Goal: Communication & Community: Answer question/provide support

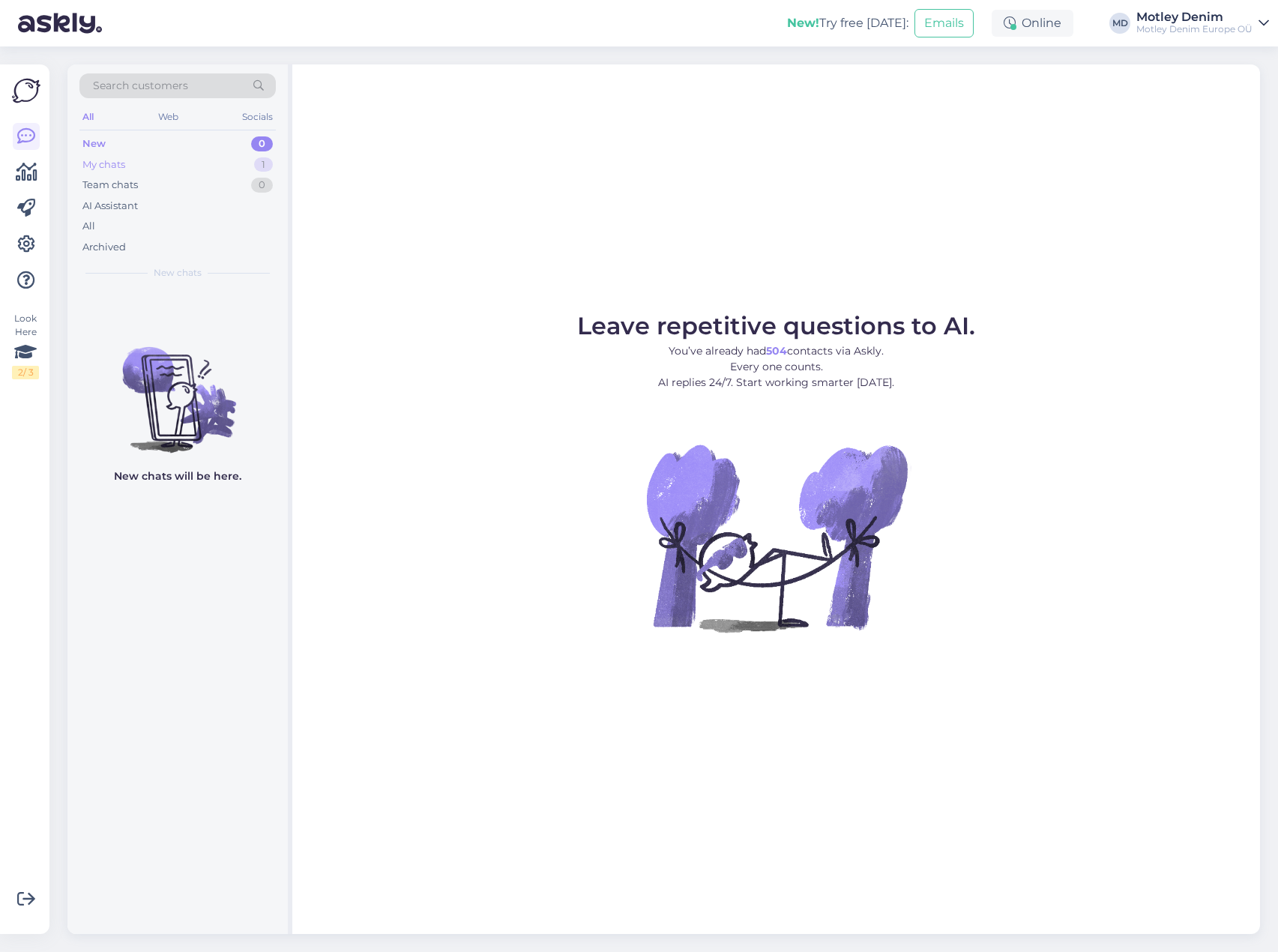
click at [203, 157] on div "My chats 1" at bounding box center [177, 164] width 197 height 21
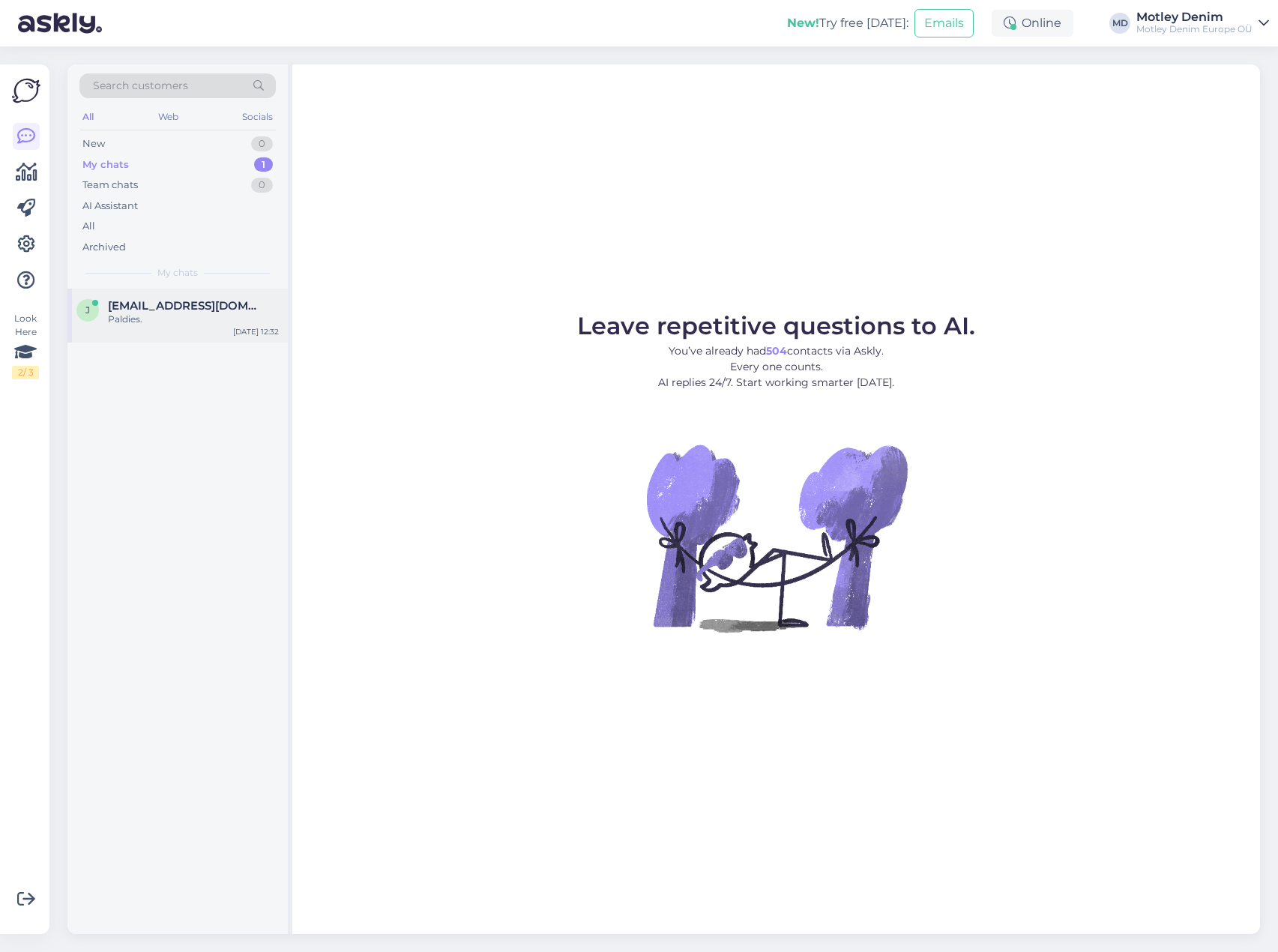
click at [182, 310] on span "[EMAIL_ADDRESS][DOMAIN_NAME]" at bounding box center [185, 306] width 155 height 14
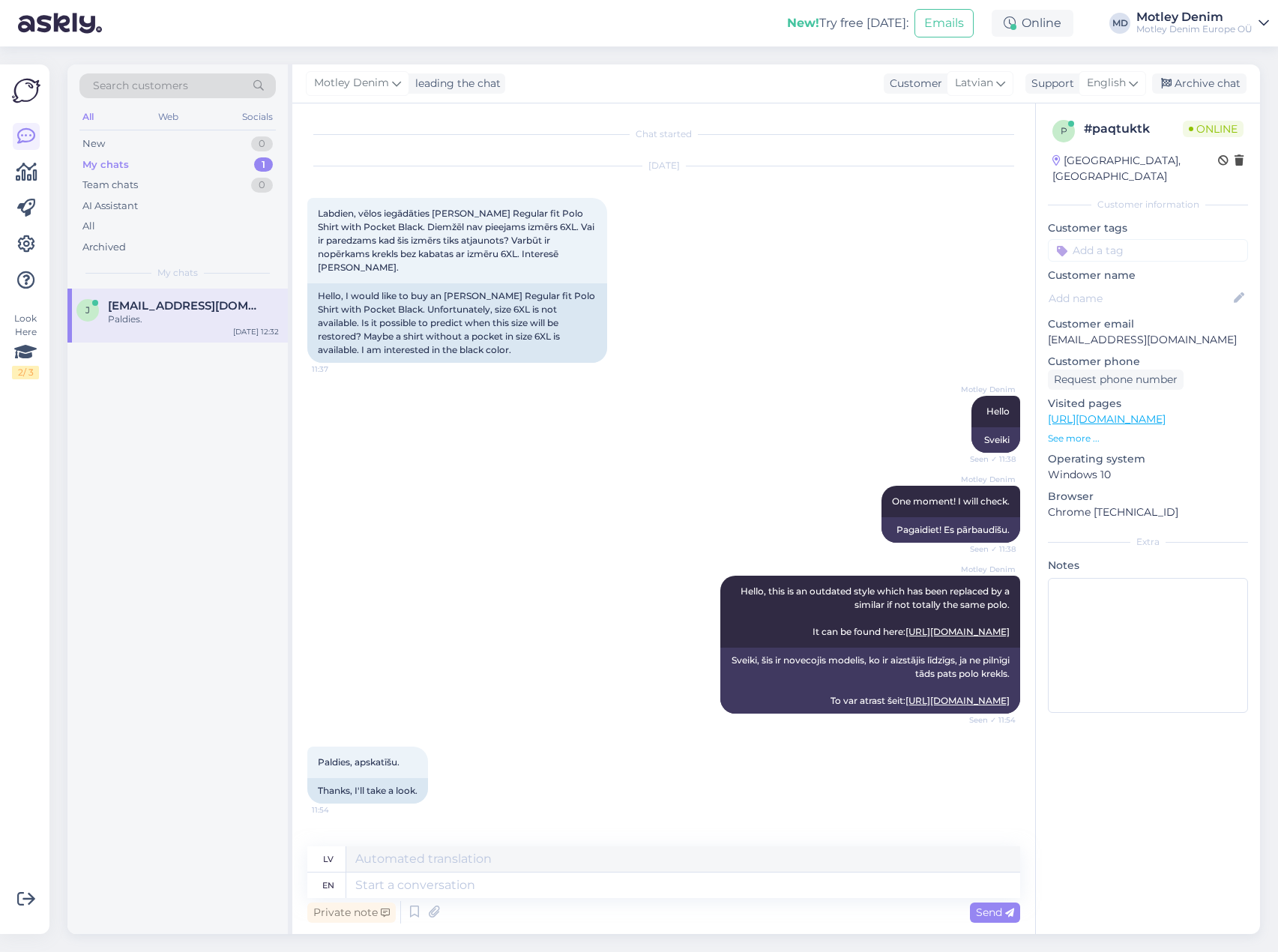
scroll to position [392, 0]
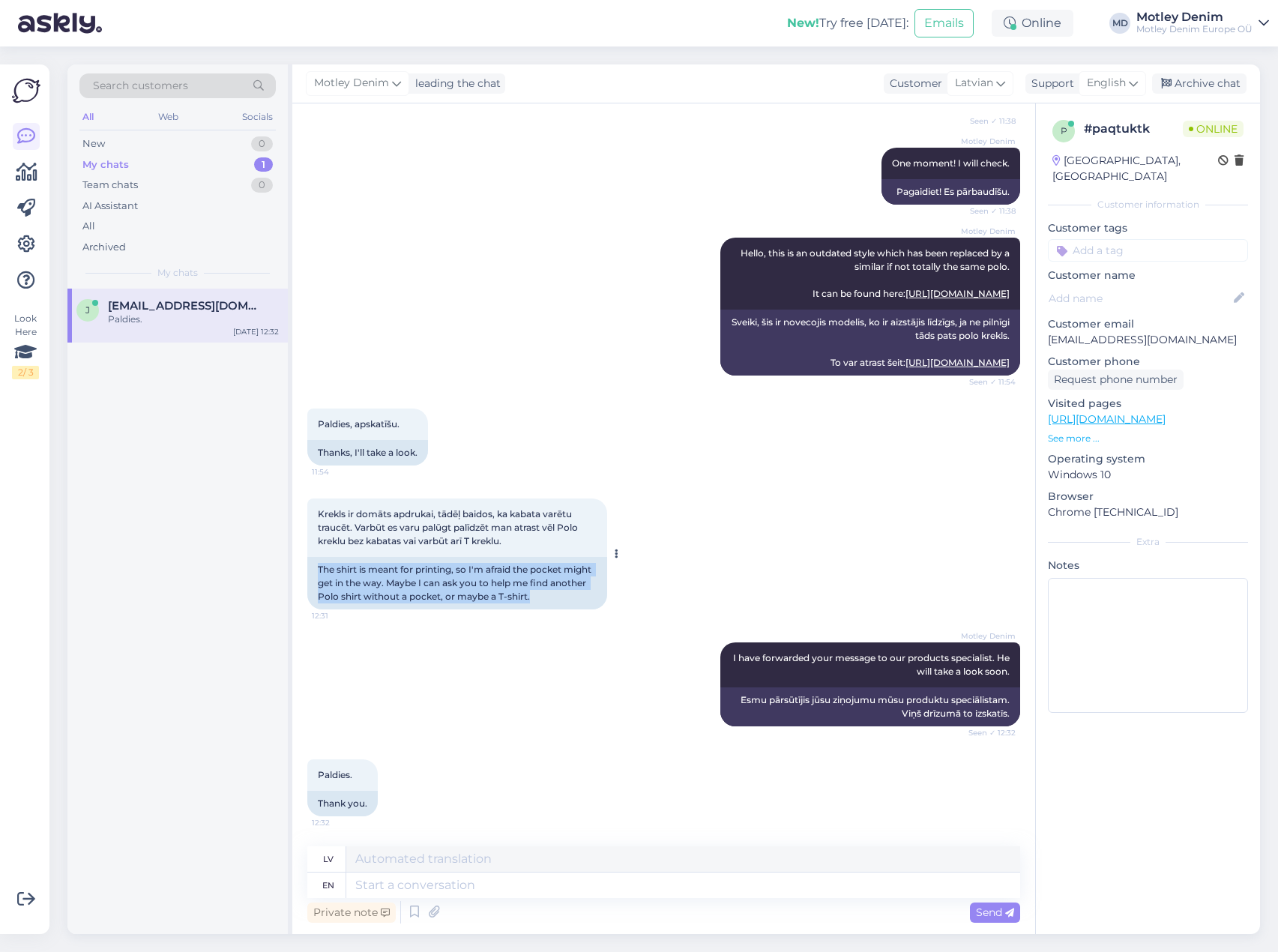
drag, startPoint x: 308, startPoint y: 567, endPoint x: 554, endPoint y: 597, distance: 247.8
click at [554, 597] on div "Chat started [DATE] Labdien, vēlos iegādāties [PERSON_NAME] Regular fit Polo Sh…" at bounding box center [664, 518] width 743 height 830
copy div "The shirt is meant for printing, so I'm afraid the pocket might get in the way.…"
click at [679, 631] on div "[PERSON_NAME] I have forwarded your message to our products specialist. He will…" at bounding box center [663, 684] width 713 height 117
click at [440, 885] on textarea at bounding box center [683, 885] width 674 height 25
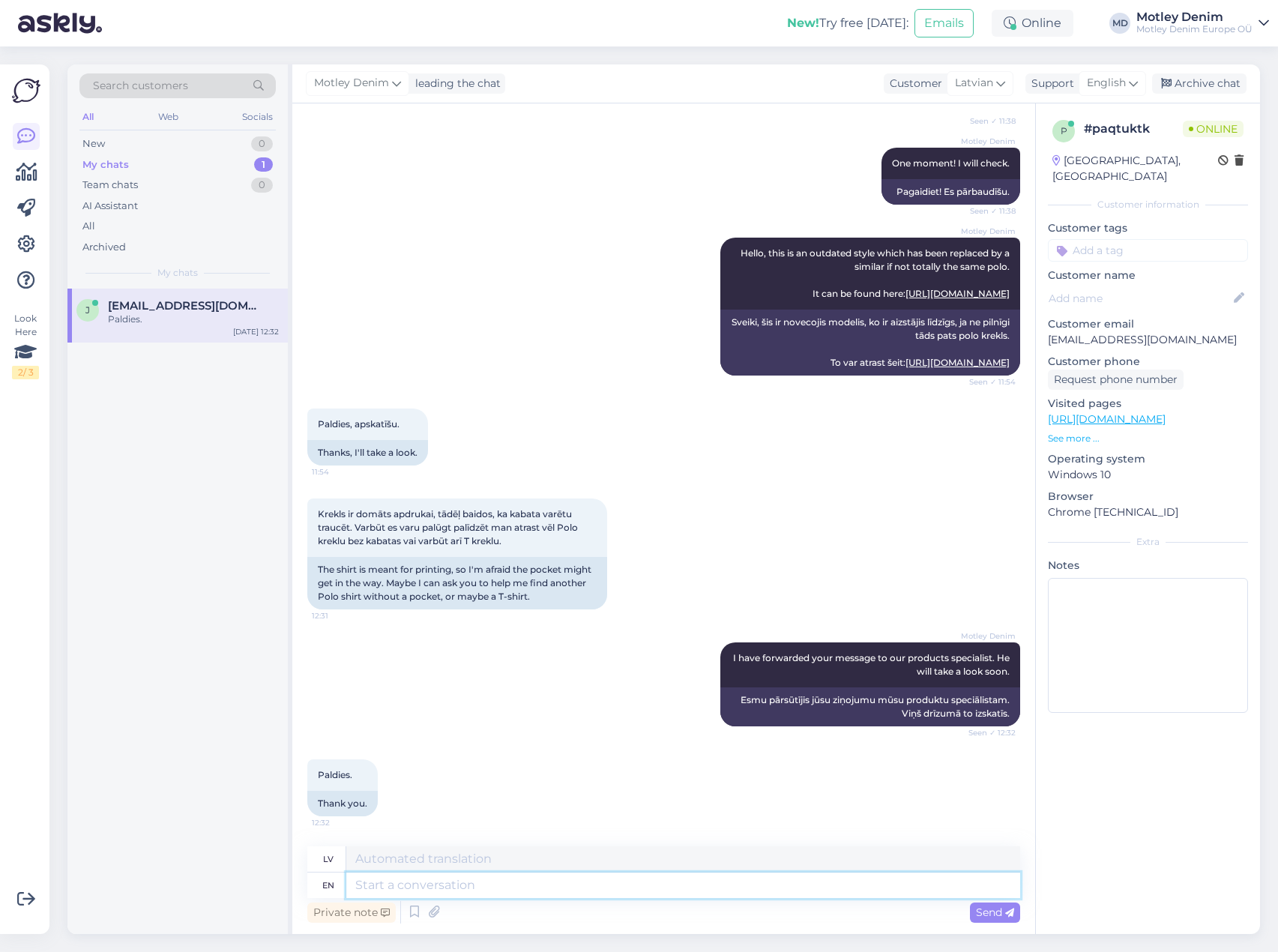
click at [397, 882] on textarea at bounding box center [683, 885] width 674 height 25
paste textarea "[URL][DOMAIN_NAME]"
type textarea "[URL][DOMAIN_NAME]"
type textarea "If"
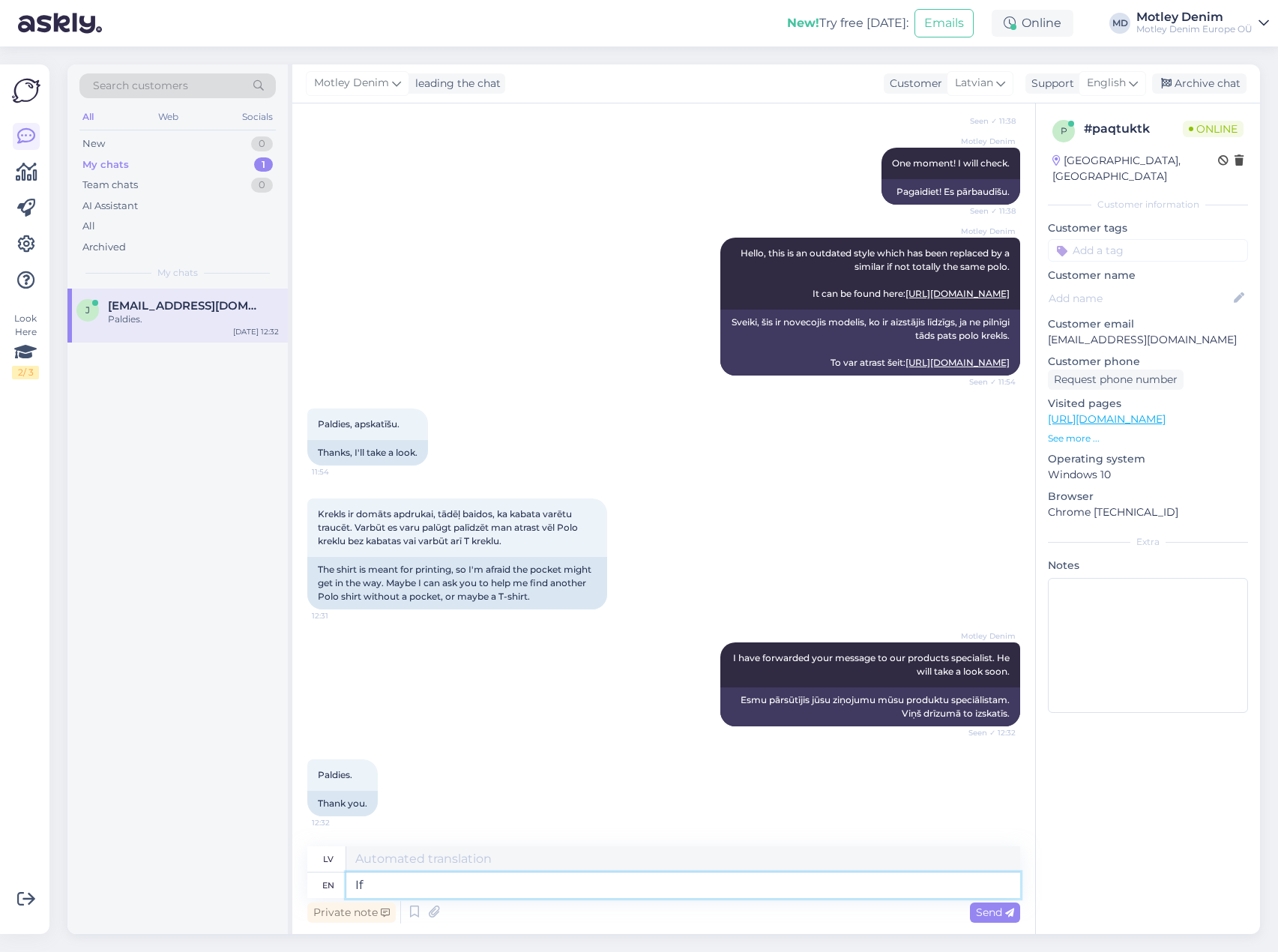
type textarea "[PERSON_NAME]"
type textarea "If polo"
type textarea "Ja polo"
type textarea "If polo is"
type textarea "Ja polo ir"
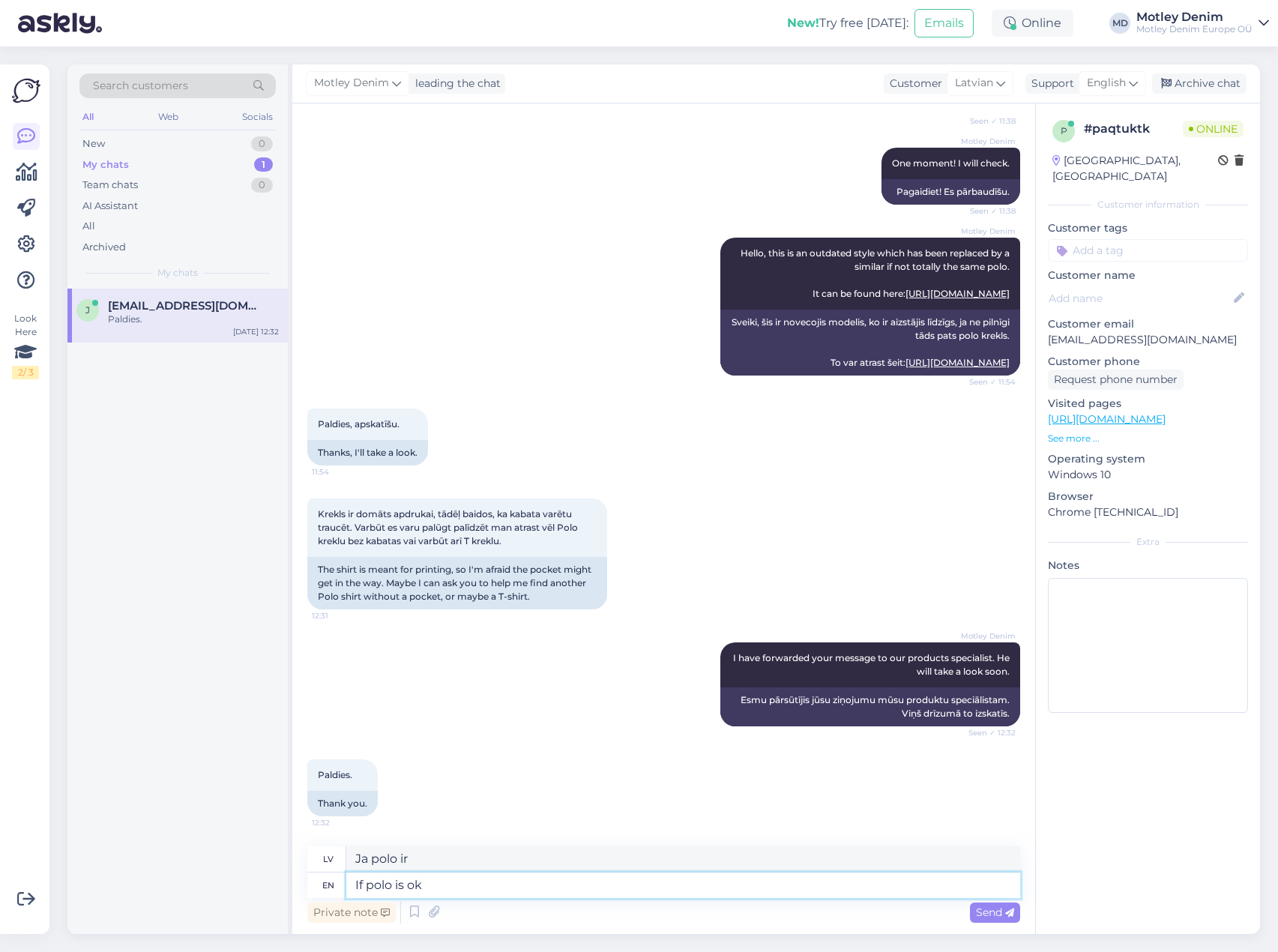
type textarea "If polo is ok"
type textarea "Ja polo ir kārtībā"
type textarea "If polo is ok without"
type textarea "Ja polo ir ok bez"
type textarea "If polo is ok without pocket m"
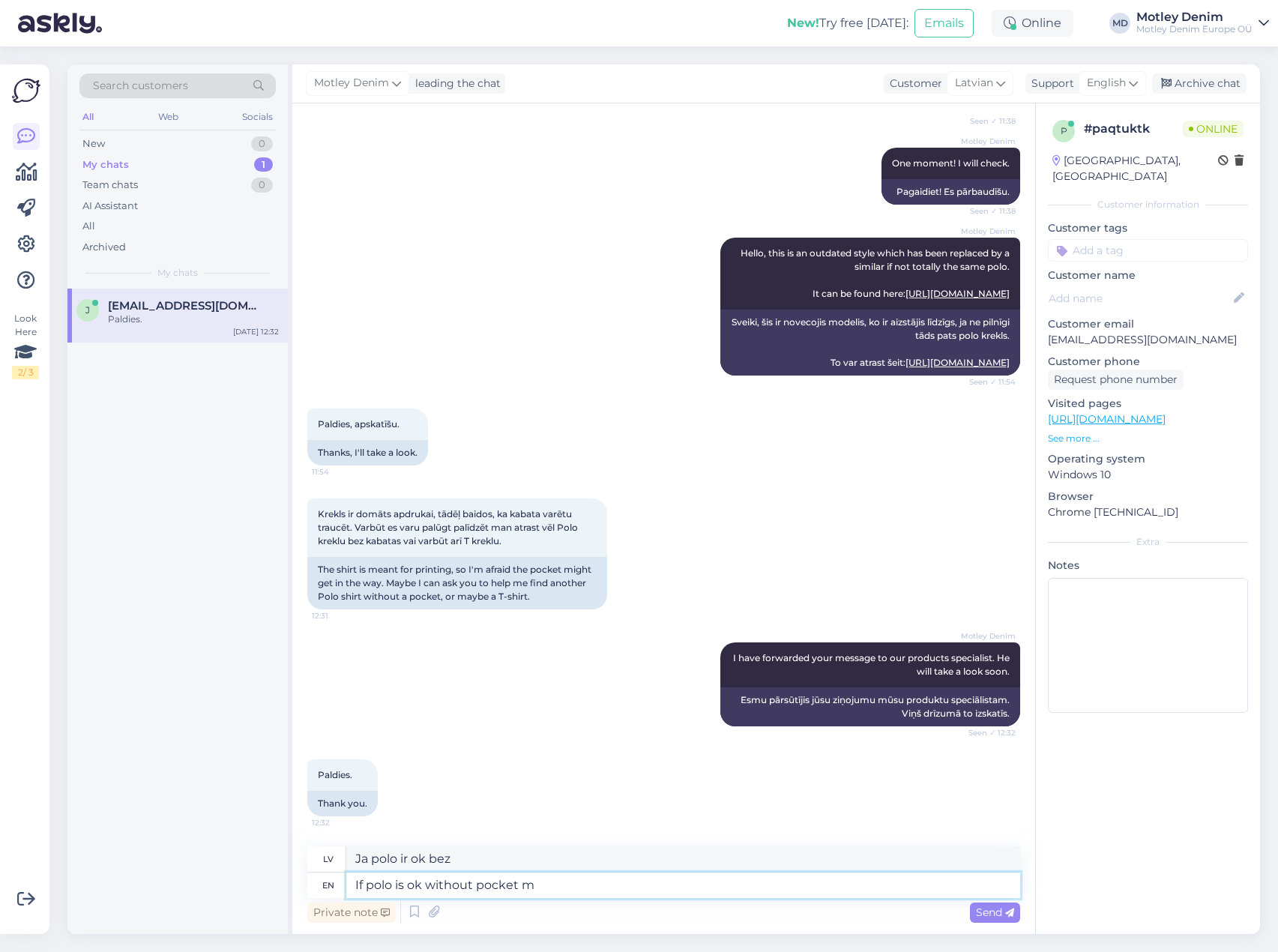
type textarea "Ja polo ir labs bez kabatas"
type textarea "If polo is ok without pocket mabye s"
type textarea "Ja polo ir ok bez kabatas naudas, tad varbūt"
type textarea "If polo is ok without pocket mabye something l"
type textarea "Ja polo ir ok bez kabatas kabatas, varbūt kaut kas tāds"
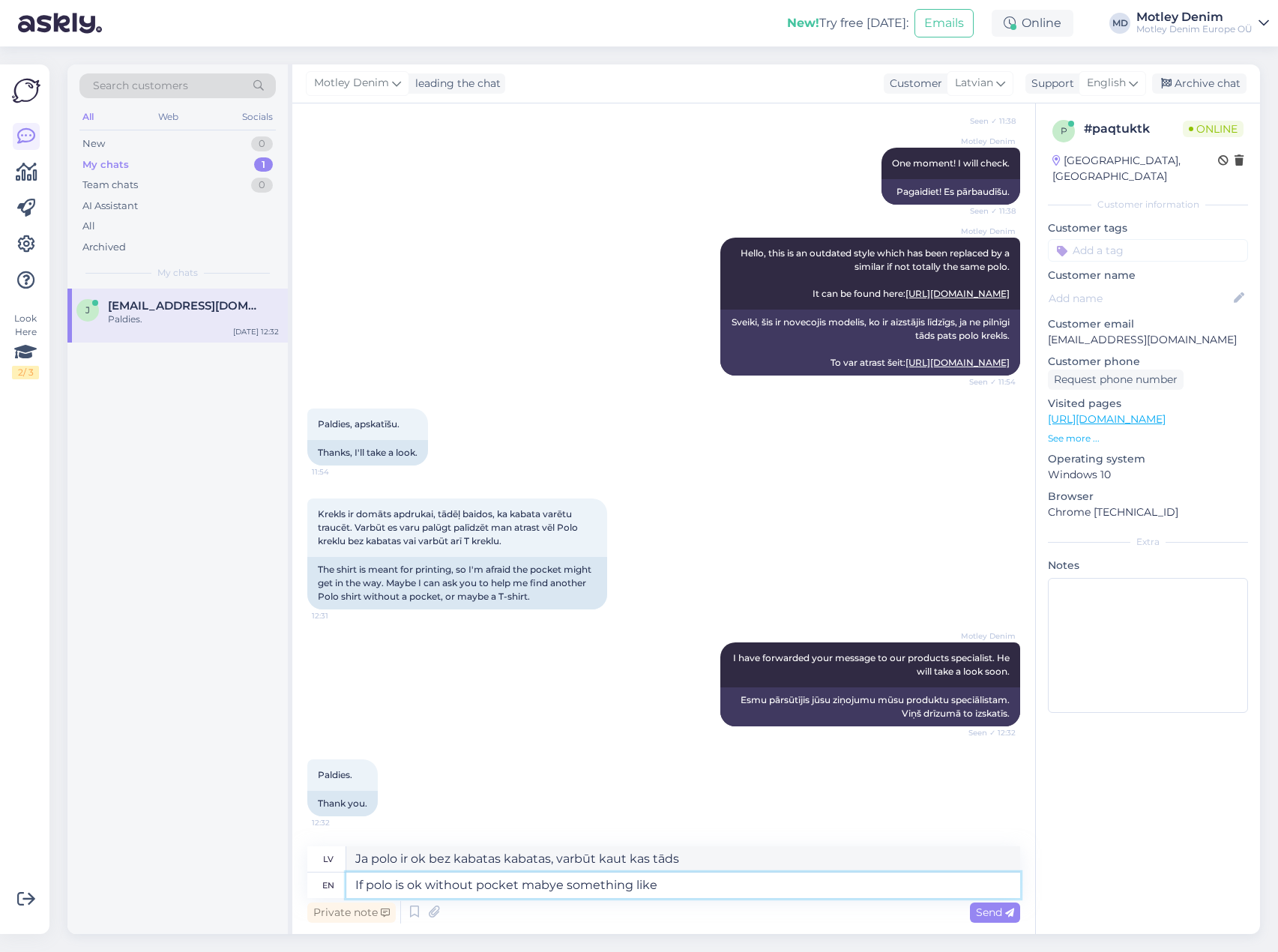
type textarea "If polo is ok without pocket mabye something like t"
type textarea "Ja polo ir ok bez kabatas kabatas, varbūt kaut kas līdzīgs"
type textarea "If polo is ok without pocket mabye something like this?"
type textarea "Ja polo ir ok bez kabatas biksēm, varbūt kaut kas līdzīgs šim?"
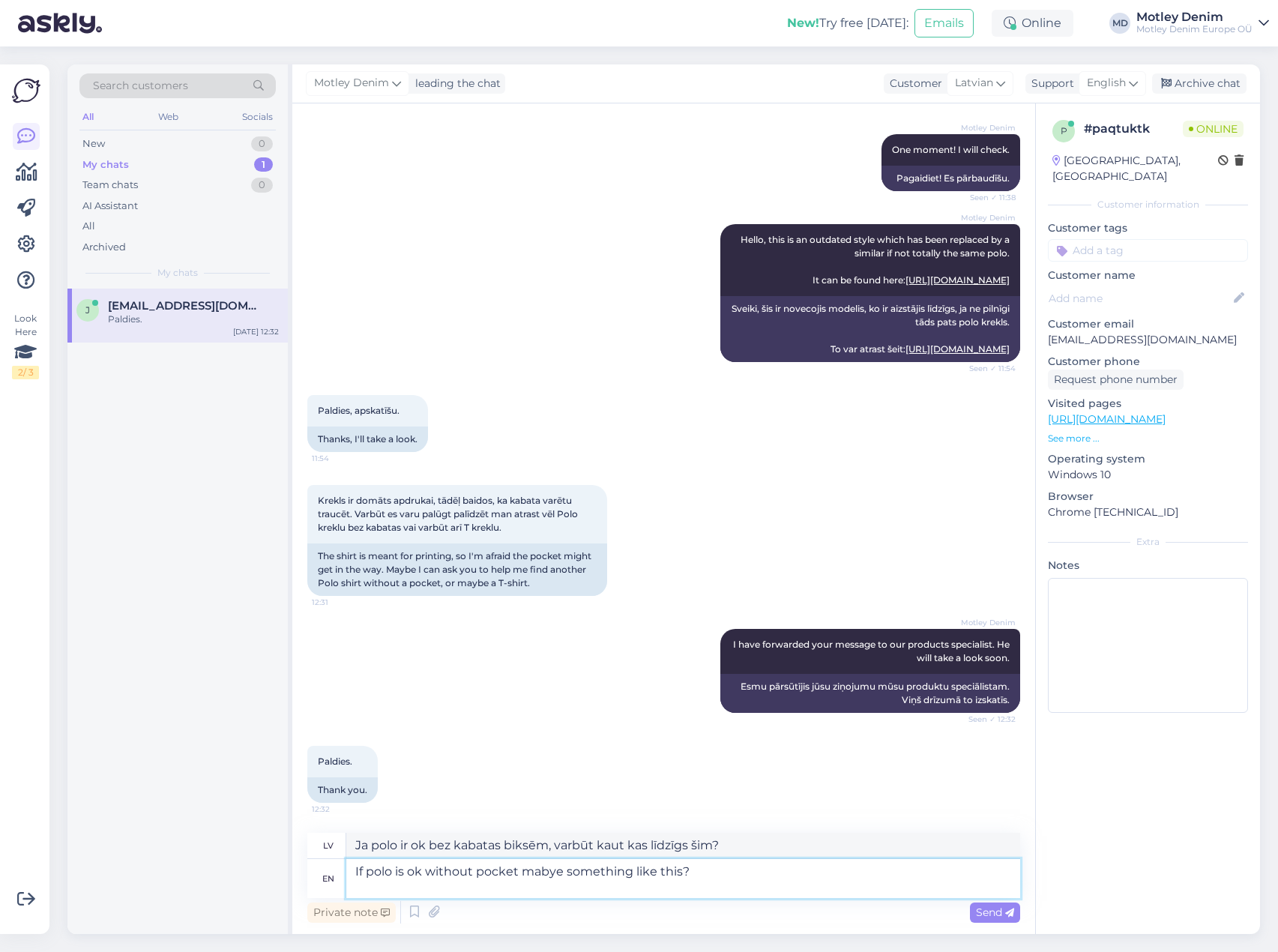
click at [546, 873] on textarea "If polo is ok without pocket mabye something like this?" at bounding box center [683, 878] width 674 height 39
type textarea "If polo is ok without pocket maye something like this?"
type textarea "Ja polo ir ok bez kabatas formas tērpa, kaut kas tamlīdzīgs?"
type textarea "If polo is ok without pocket maybe something like this?"
type textarea "Ja polo krekls ir labs bez kabatām, varbūt kaut kas līdzīgs šim?"
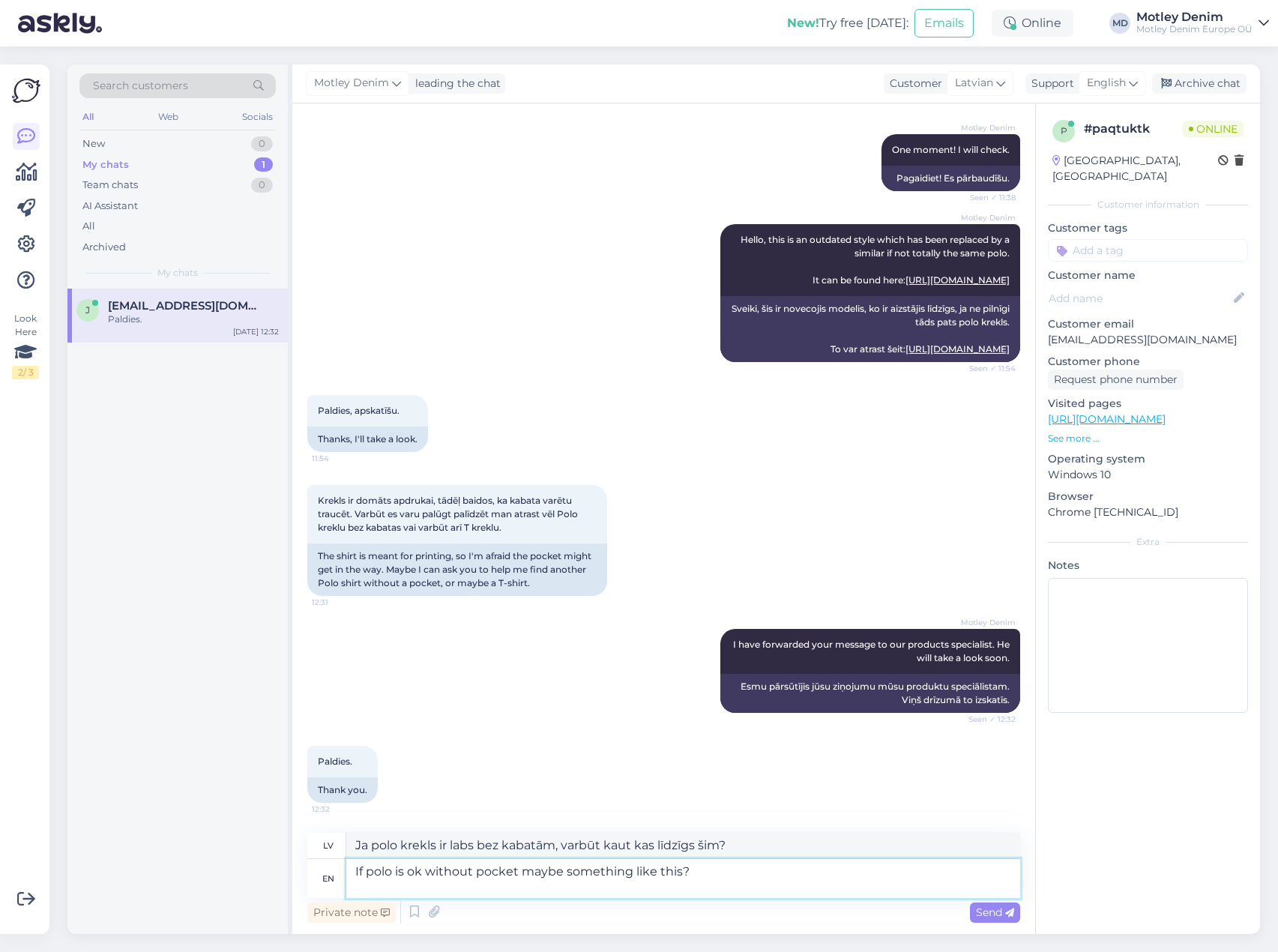
click at [470, 890] on textarea "If polo is ok without pocket maybe something like this?" at bounding box center [683, 878] width 674 height 39
paste textarea "[URL][DOMAIN_NAME]"
type textarea "If polo is ok without pocket maybe something like this? [URL][DOMAIN_NAME]"
type textarea "Ja polo krekls bez kabatām ir ok, varbūt kaut kas līdzīgs šim? [URL][DOMAIN_NAM…"
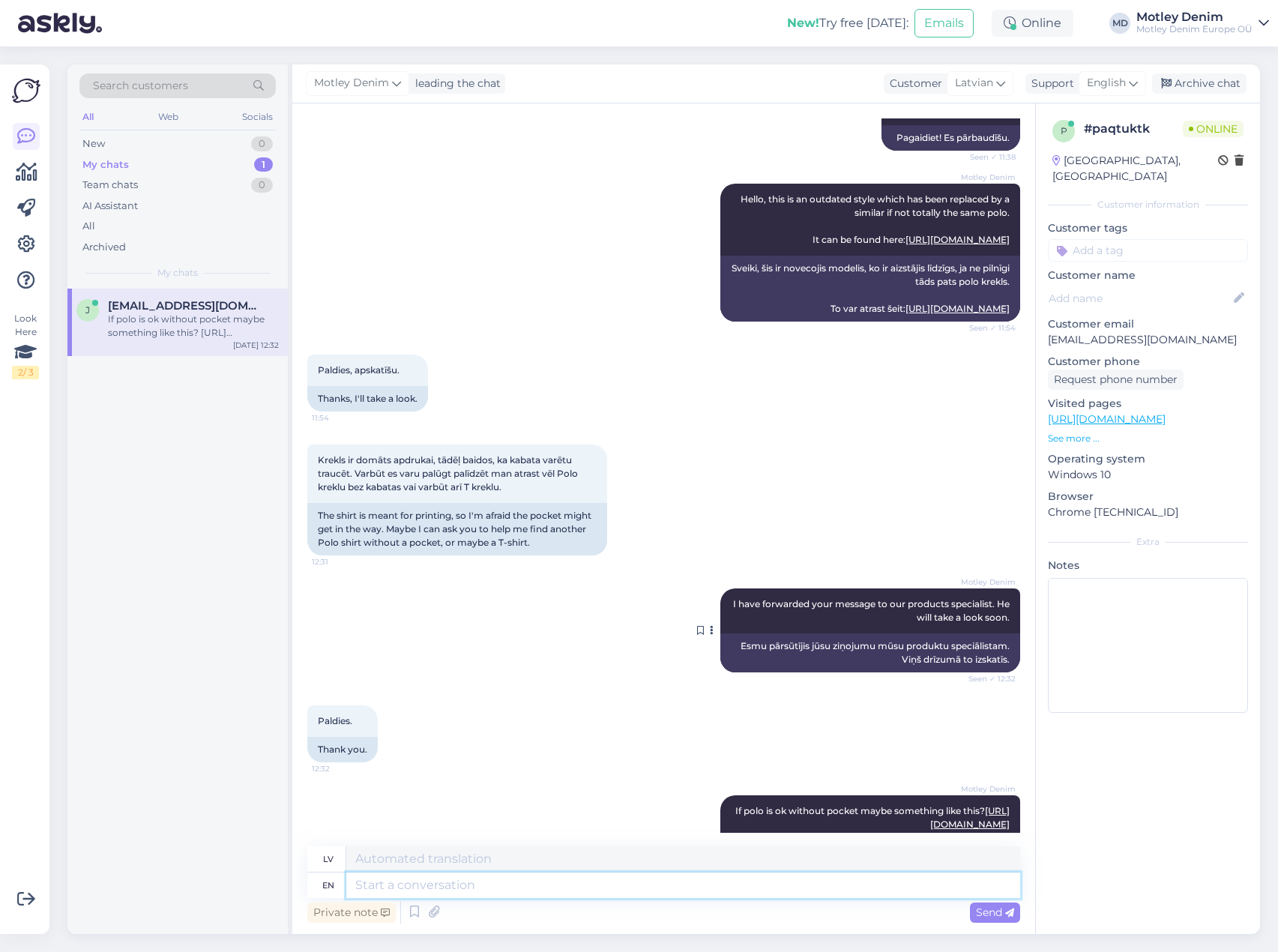
scroll to position [536, 0]
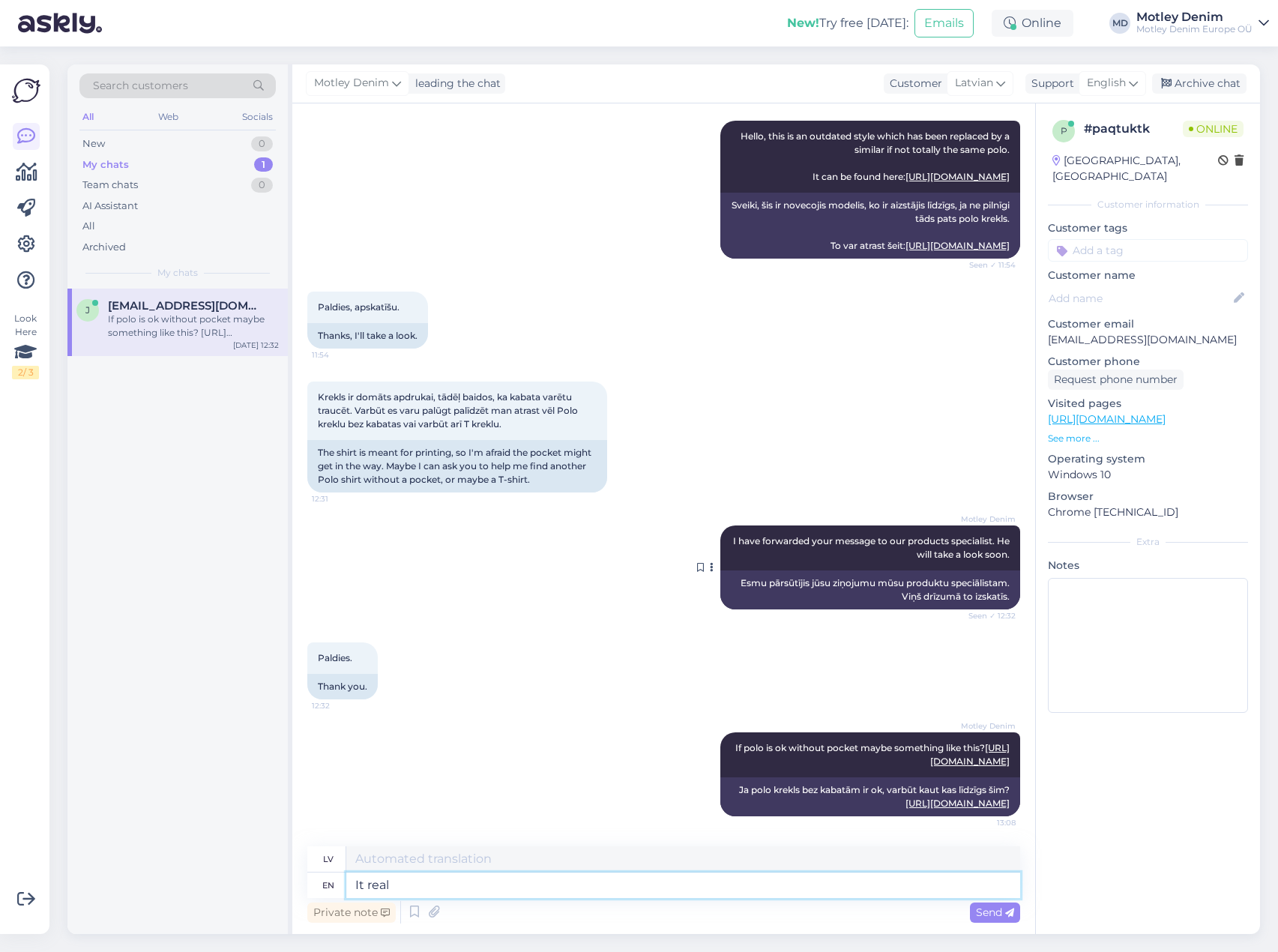
type textarea "It reall"
type textarea "Tas tiešām"
type textarea "It really then"
type textarea "Tad tiešām"
type textarea "It really then also"
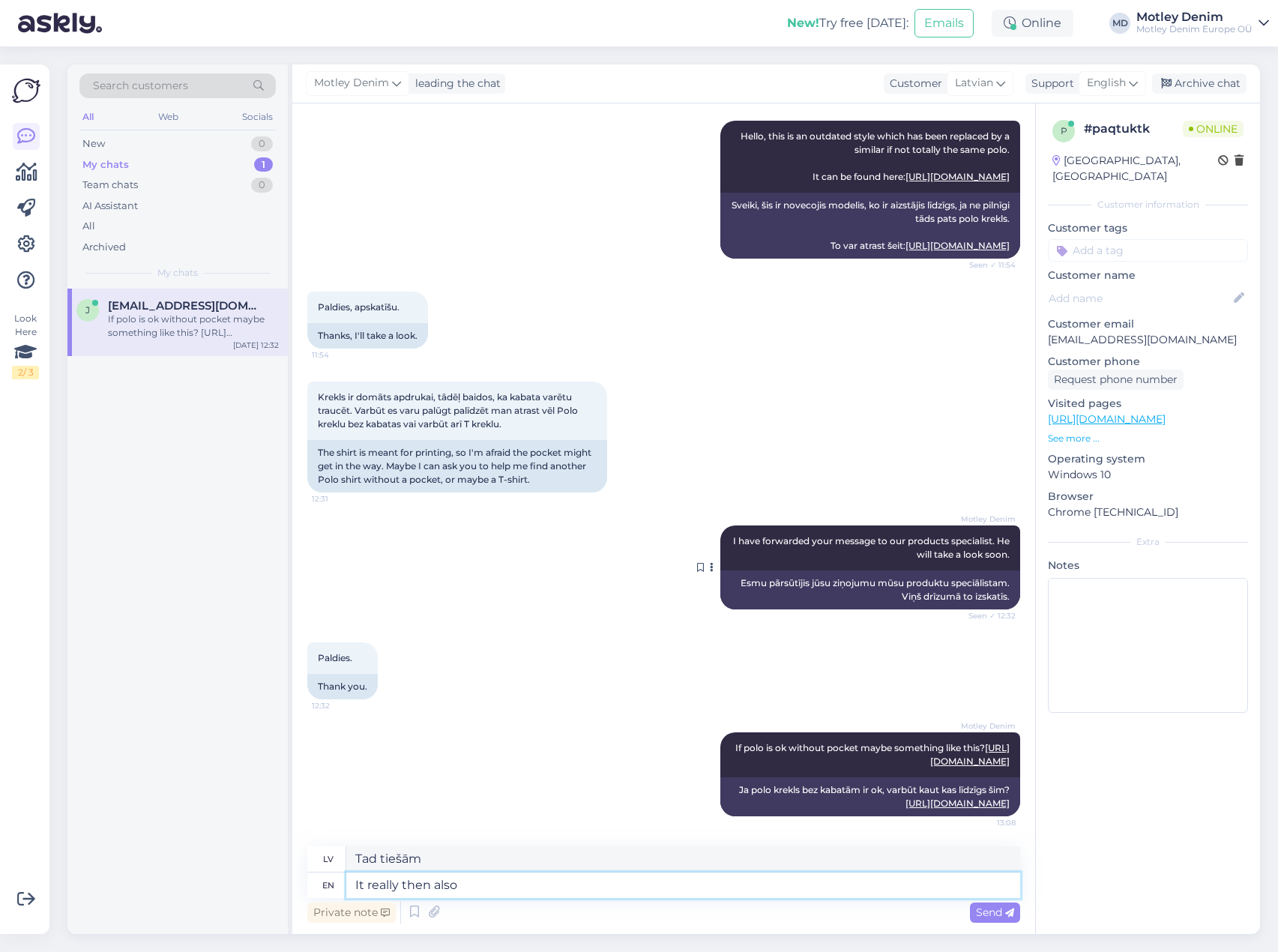
type textarea "Tad tiešām arī"
type textarea "It really then also depends i"
type textarea "Tad tas tiešām ir atkarīgs arī no"
type textarea "It really then also depends if i"
type textarea "Tad tas tiešām ir atkarīgs arī no tā, vai"
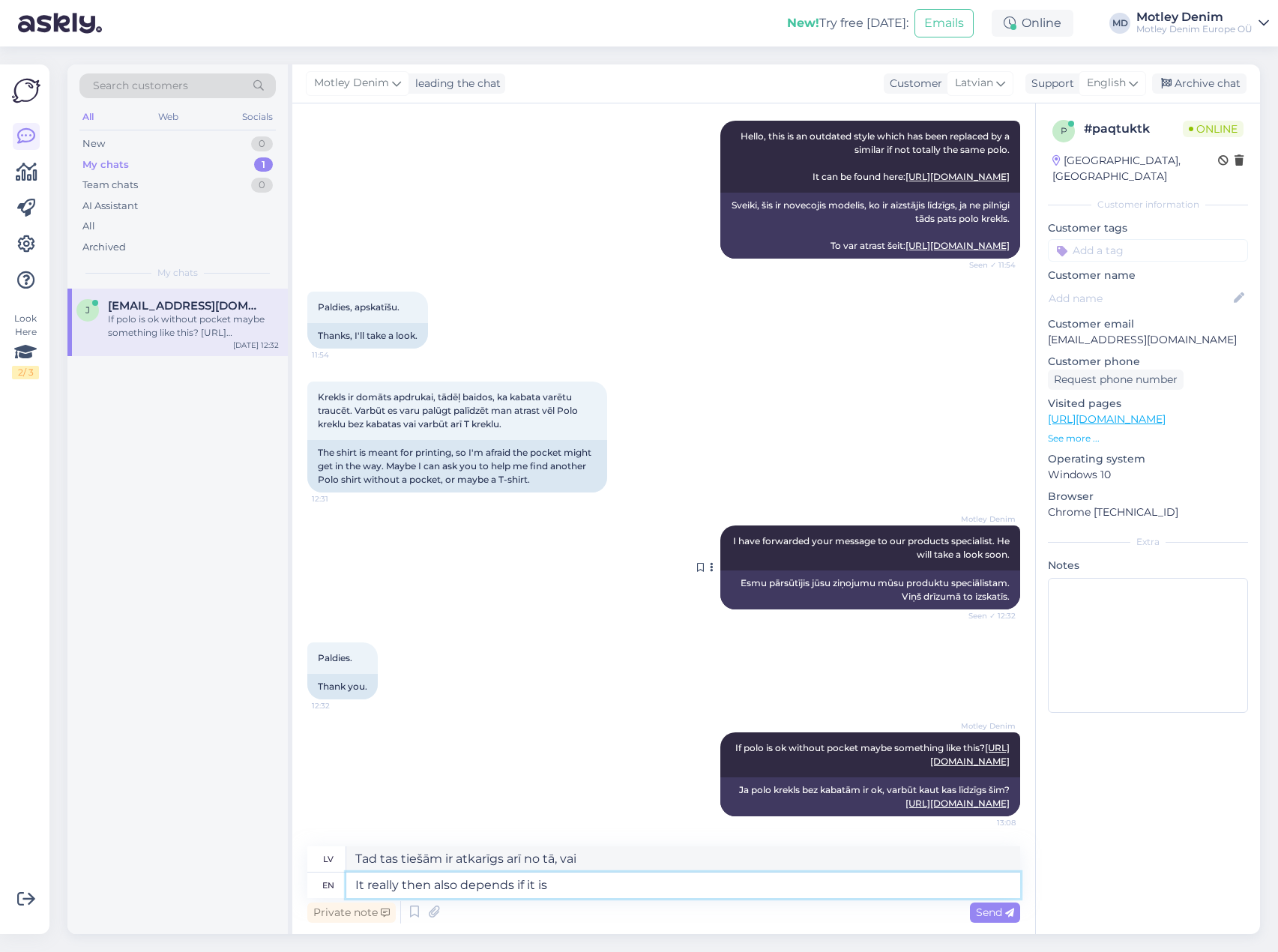
type textarea "It really then also depends if it is"
type textarea "Tad tas tiešām ir atkarīgs arī no tā, vai tā ir"
type textarea "It really then also depends if it is for"
type textarea "Tas tiešām ir atkarīgs arī no tā, vai tas ir paredzēts"
type textarea "It really then also depends if it is for occasional u"
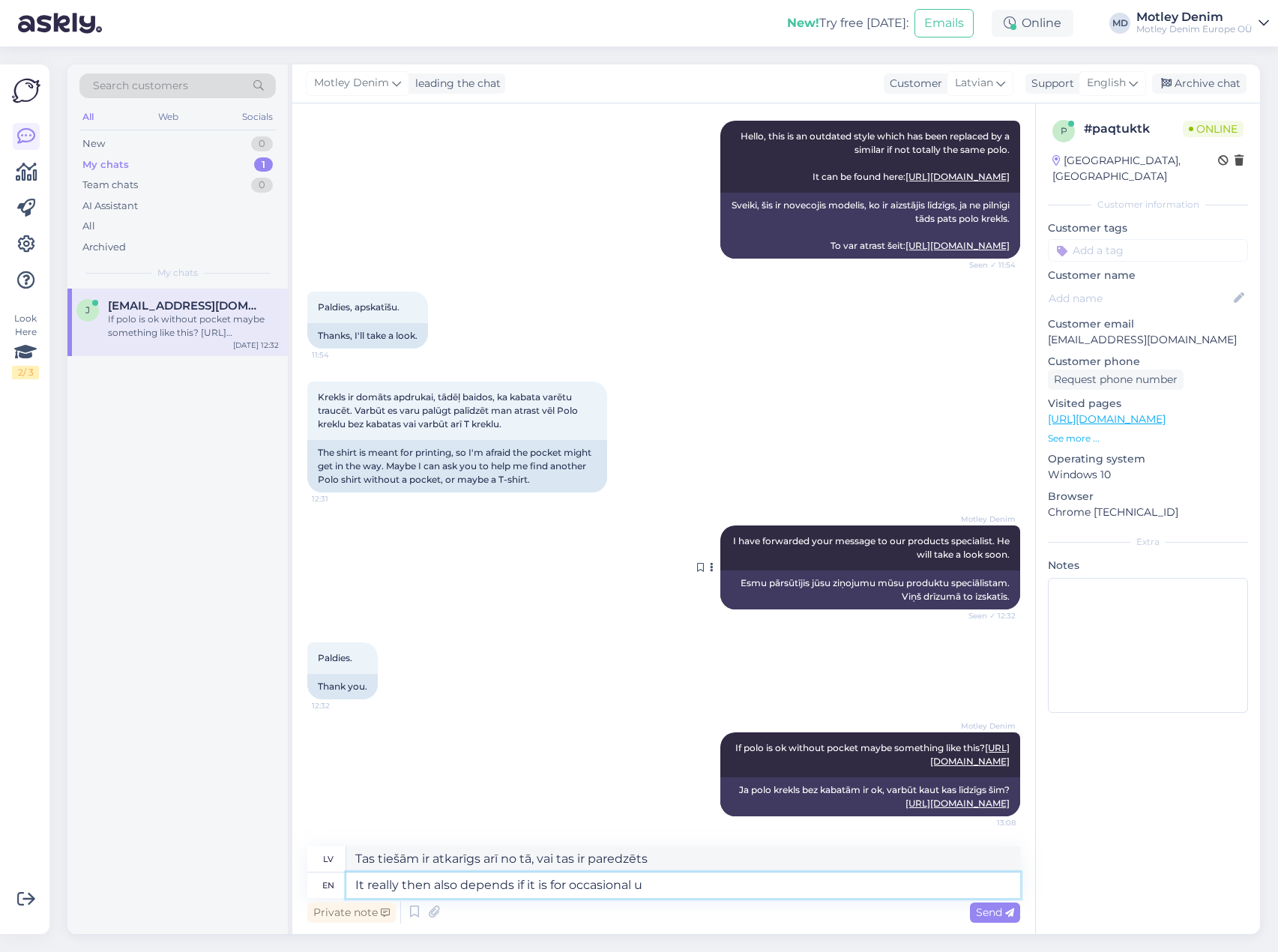
type textarea "Tas tiešām ir atkarīgs arī no tā, vai tas ir paredzēts neregulāri"
type textarea "It really then also depends if it is for occasional use a"
type textarea "Tas tiešām ir atkarīgs arī no tā, vai tas ir paredzēts neregulārai lietošanai."
type textarea "It really then also depends if it is for occasional use and m"
type textarea "Tas tiešām ir atkarīgs arī no tā, vai tas ir paredzēts neregulārai lietošanai, …"
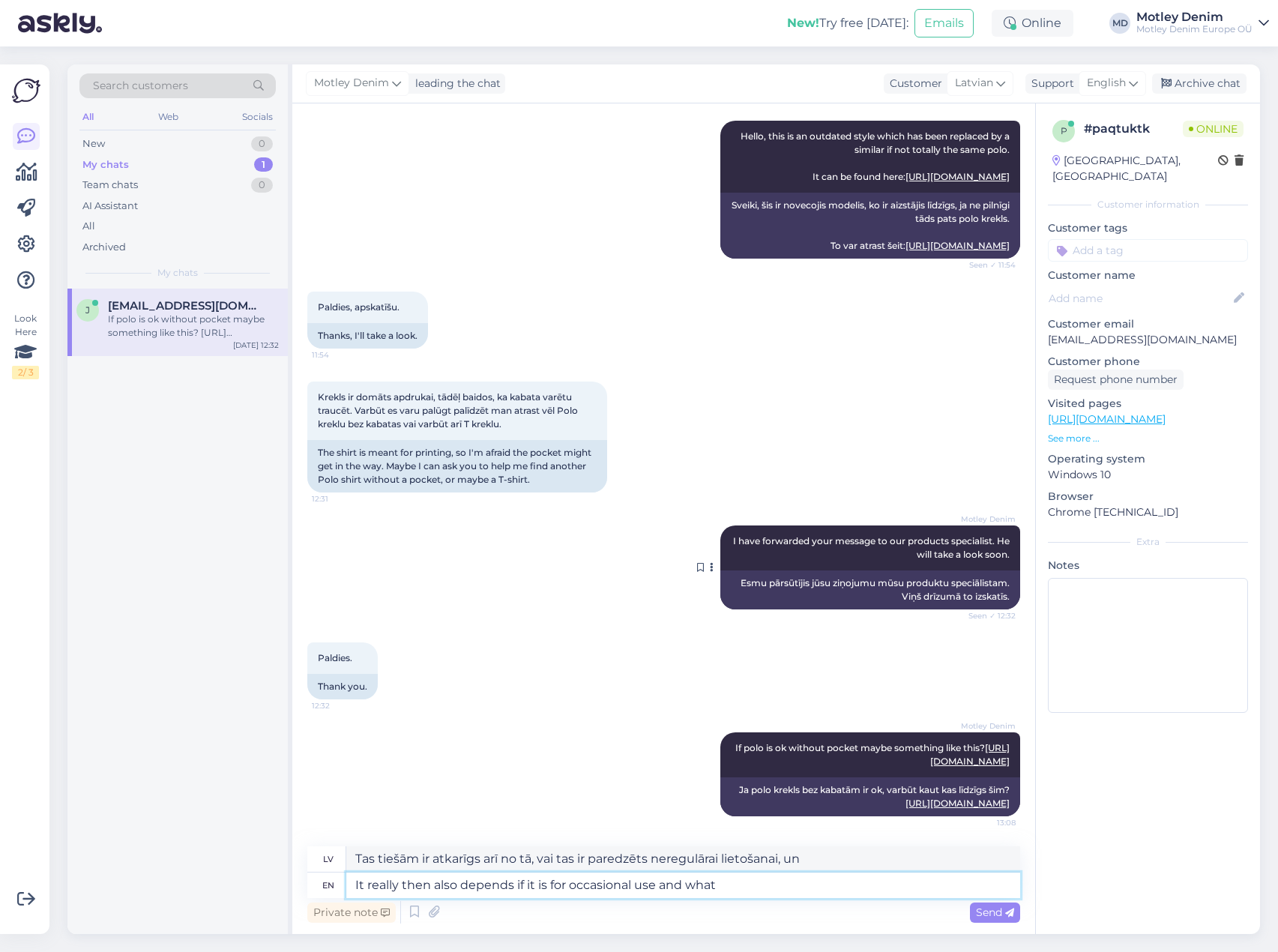
type textarea "It really then also depends if it is for occasional use and what"
type textarea "Tas tiešām ir atkarīgs arī no tā, vai tas ir paredzēts neregulārai lietošanai u…"
type textarea "It really then also depends if it is for occasional use and what material"
type textarea "Tas tiešām ir atkarīgs arī no tā, vai tas ir paredzēts neregulārai lietošanai u…"
type textarea "It really then also depends if it is for occasional use and what material you w"
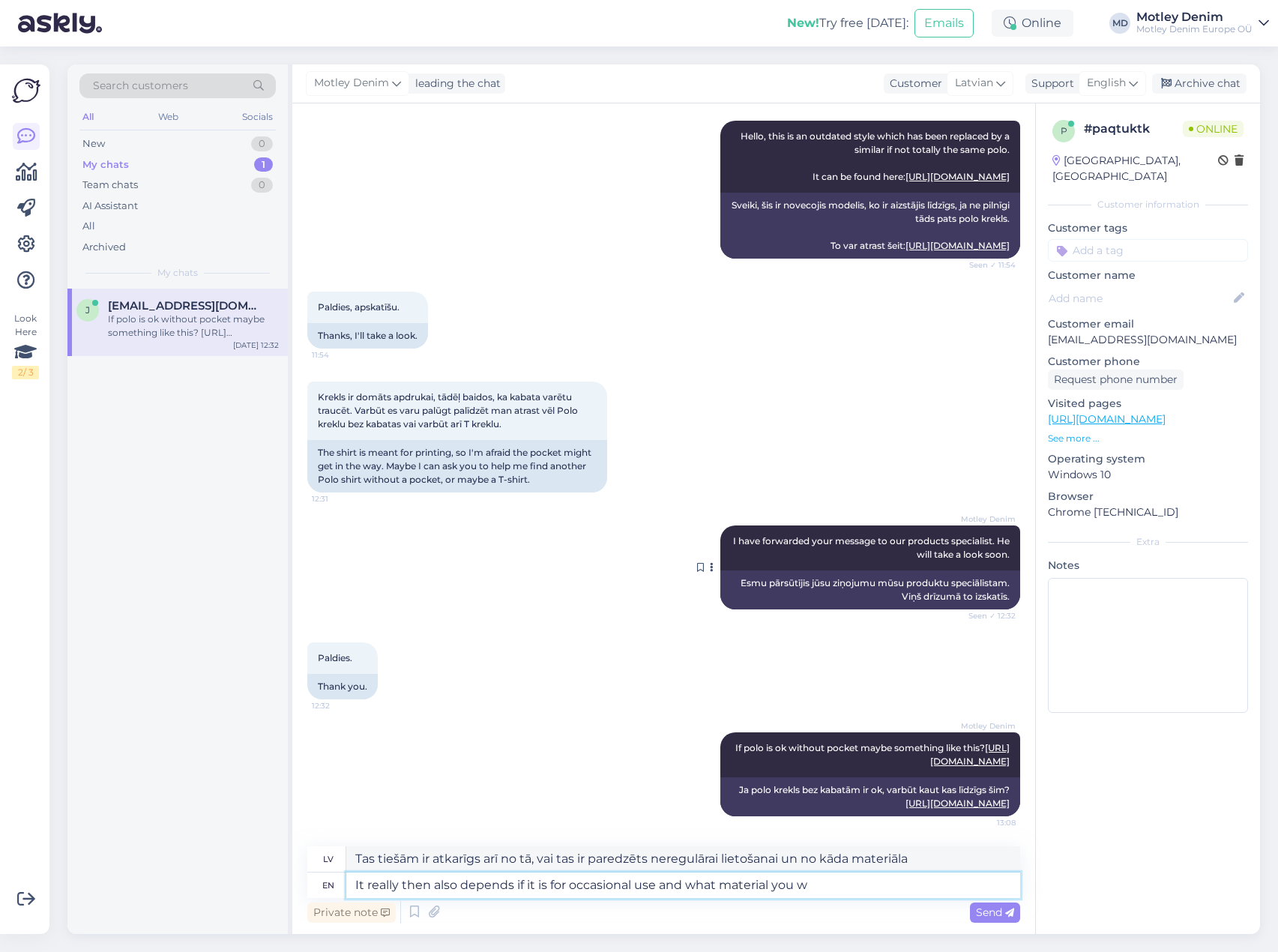
type textarea "Tas tiešām ir atkarīgs arī no tā, vai tas ir paredzēts neregulārai lietošanai u…"
type textarea "It really then also depends if it is for occasional use and what material you w…"
type textarea "Tas tiešām ir atkarīgs arī no tā, vai tas ir paredzēts neregulārai lietošanai u…"
type textarea "It really then also depends if it is for occasional use and what material you w…"
type textarea "Tas tiešām ir atkarīgs arī no tā, vai tas ir paredzēts neregulārai lietošanai u…"
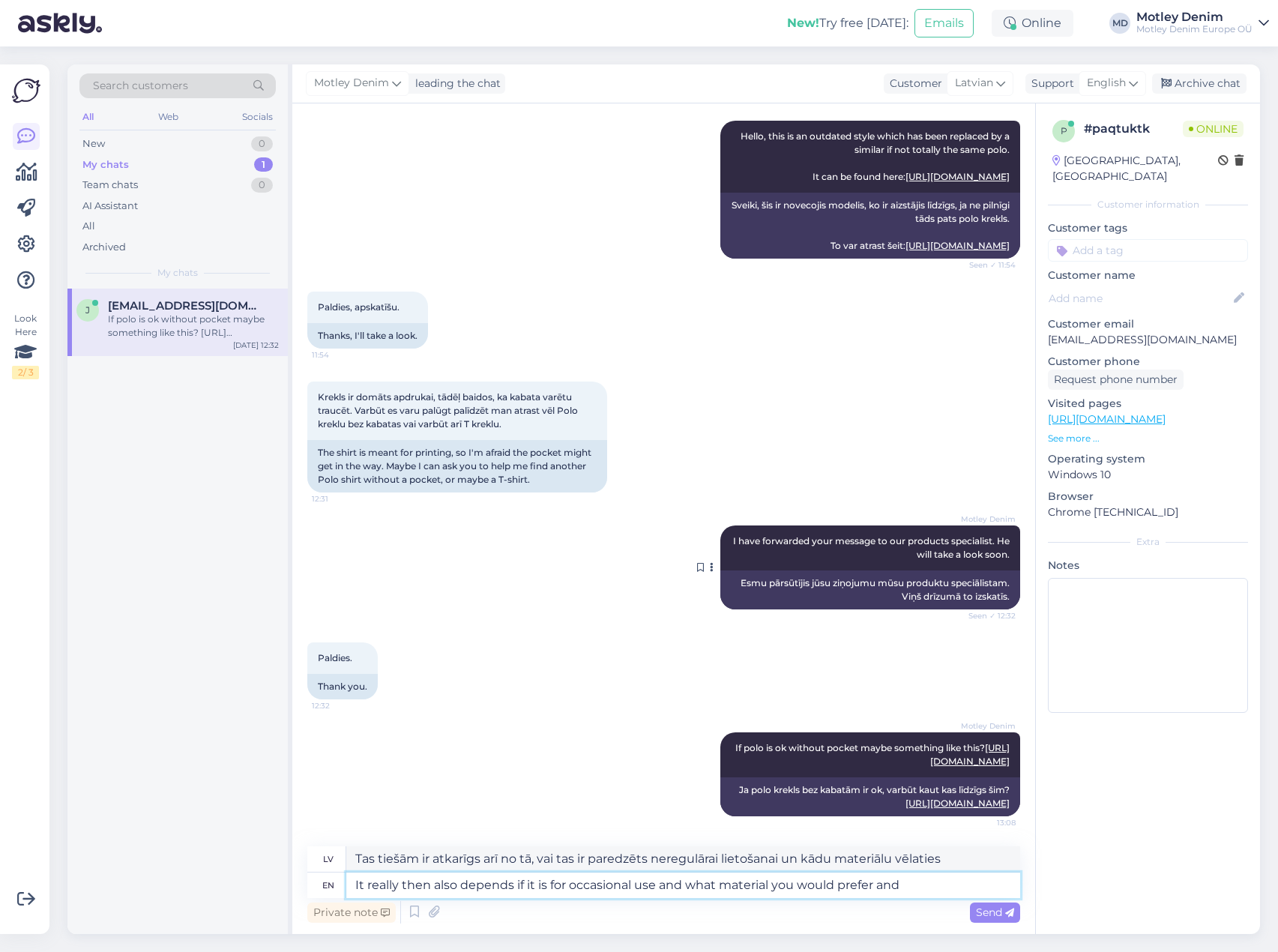
type textarea "It really then also depends if it is for occasional use and what material you w…"
type textarea "Tas tiešām ir atkarīgs arī no tā, vai tas ir paredzēts neregulārai lietošanai u…"
type textarea "It really then also depends if it is for occasional use and what material you w…"
type textarea "Tas tiešām ir atkarīgs arī no tā, vai tas ir paredzēts neregulārai lietošanai u…"
type textarea "It really then also depends if it is for occasional use and what material you w…"
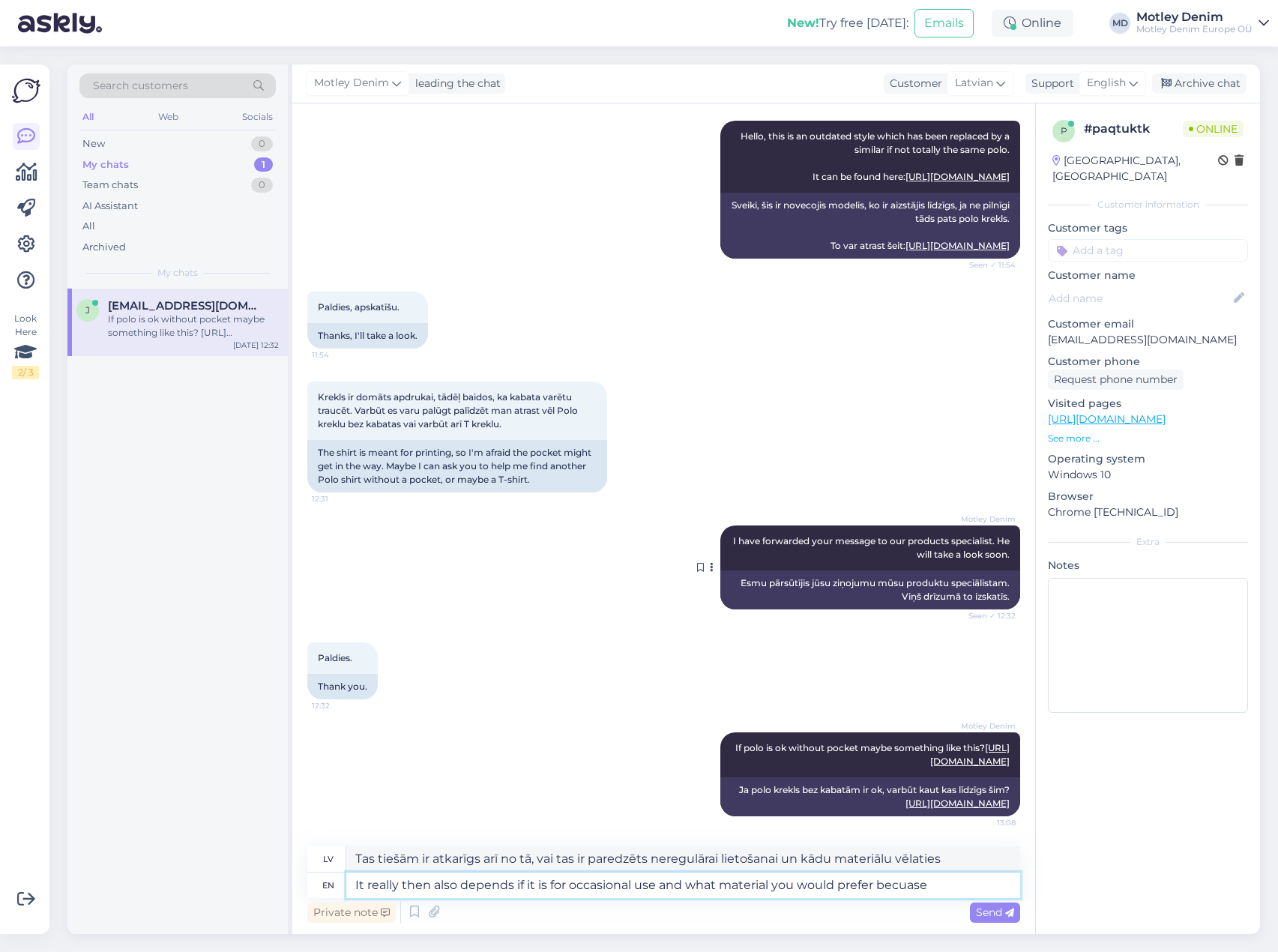
type textarea "Tas tiešām ir atkarīgs arī no tā, vai tas ir paredzēts neregulārai lietošanai u…"
type textarea "It really then also depends if it is for occasional use and what material you w…"
type textarea "Tas tiešām ir atkarīgs arī no tā, vai tas ir paredzēts neregulārai lietošanai u…"
type textarea "It really then also depends if it is for occasional use and what material you w…"
type textarea "Tas tiešām ir atkarīgs arī no tā, vai tas ir paredzēts neregulārai lietošanai u…"
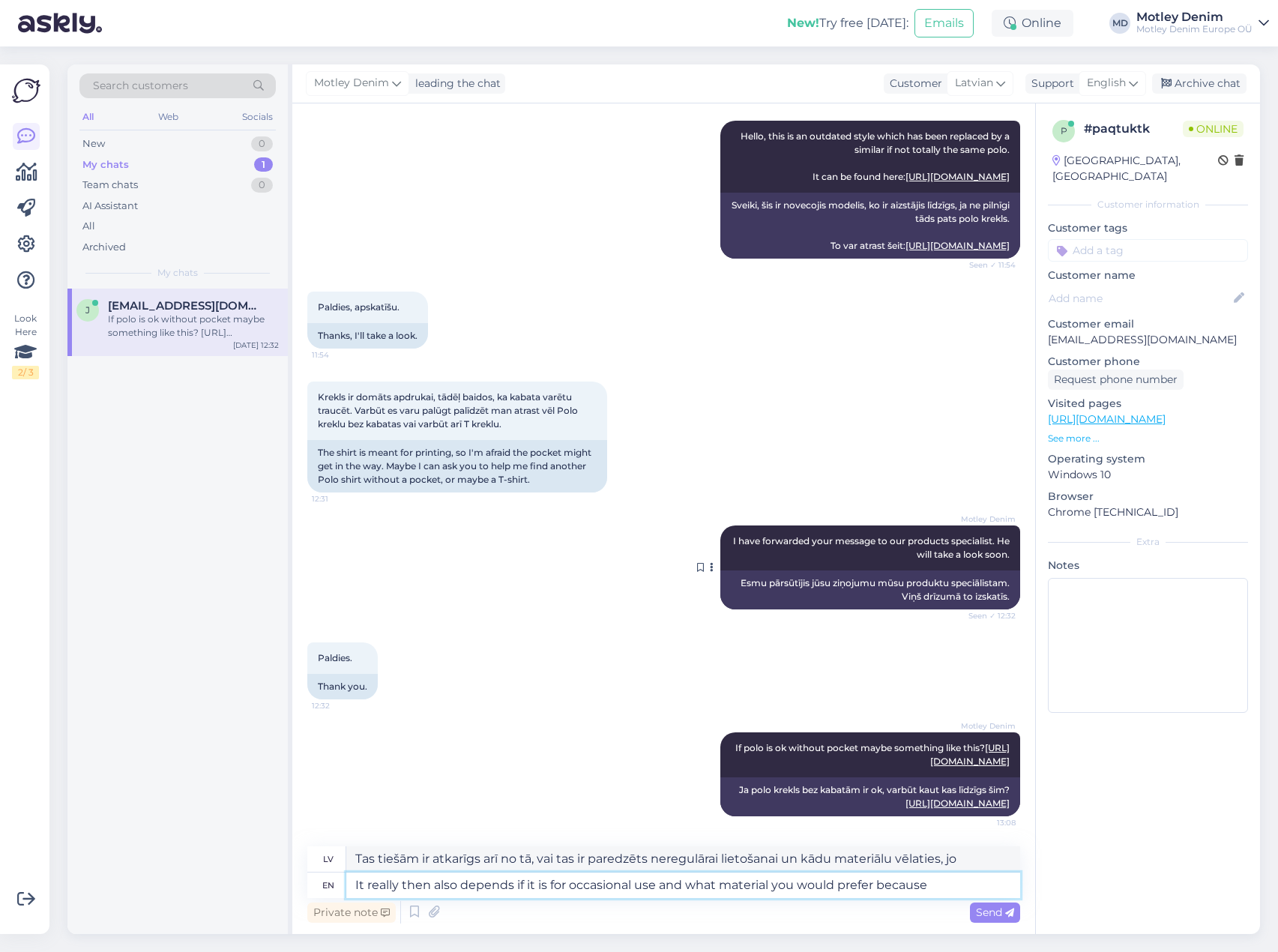
type textarea "It really then also depends if it is for occasional use and what material you w…"
type textarea "Tas tiešām ir atkarīgs arī no tā, vai tas ir paredzēts neregulārai lietošanai u…"
type textarea "It really then also depends if it is for occasional use and what material you w…"
type textarea "Tas tiešām ir atkarīgs arī no tā, vai tas ir paredzēts neregulārai lietošanai u…"
type textarea "It really then also depends if it is for occasional use and what material you w…"
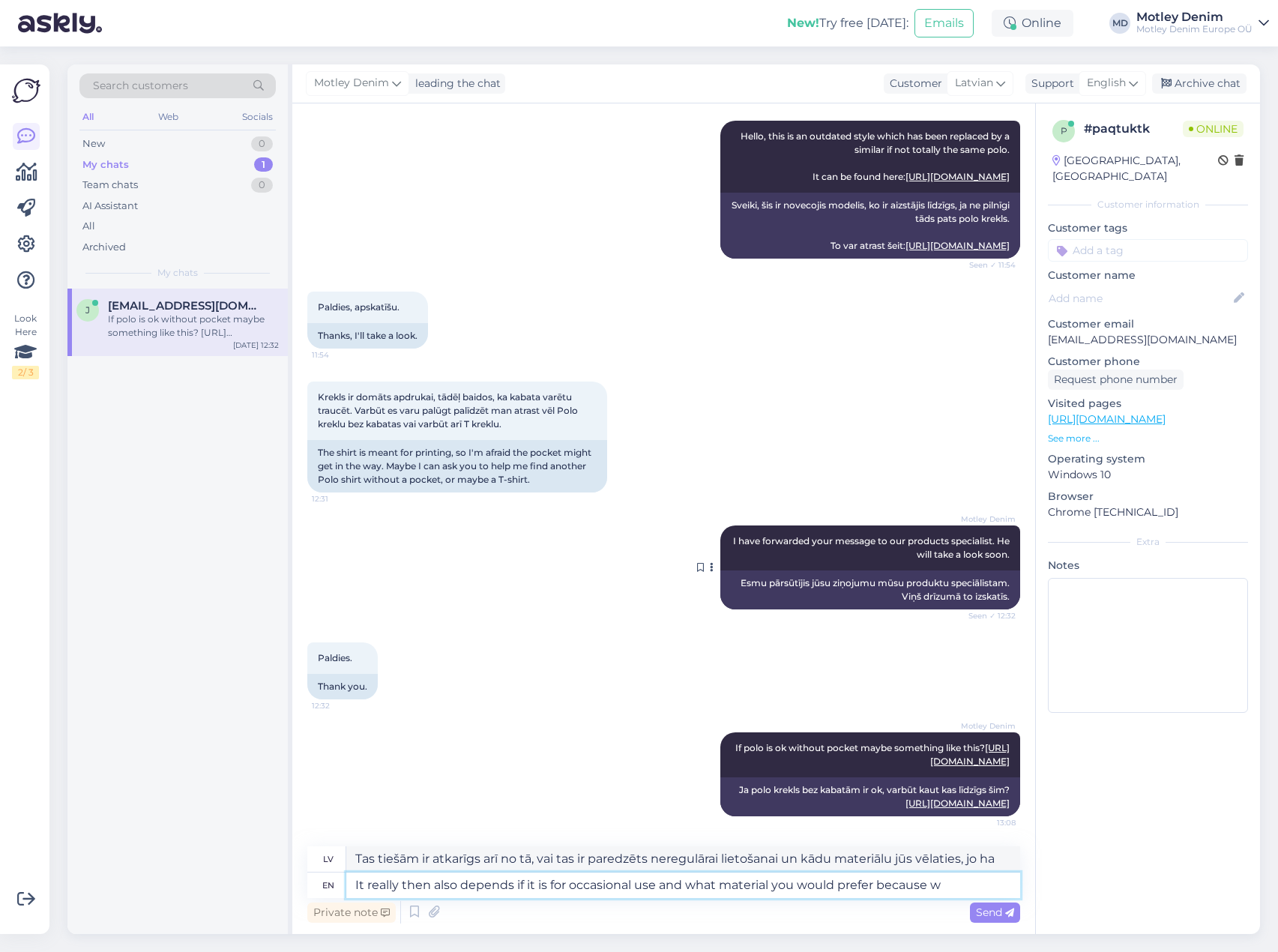
type textarea "Tas tiešām ir atkarīgs arī no tā, vai tas ir paredzēts neregulārai lietošanai u…"
type textarea "It really then also depends if it is for occasional use and what material you w…"
type textarea "Tas patiesībā ir atkarīgs arī no tā, vai tas ir paredzēts neregulārai lietošana…"
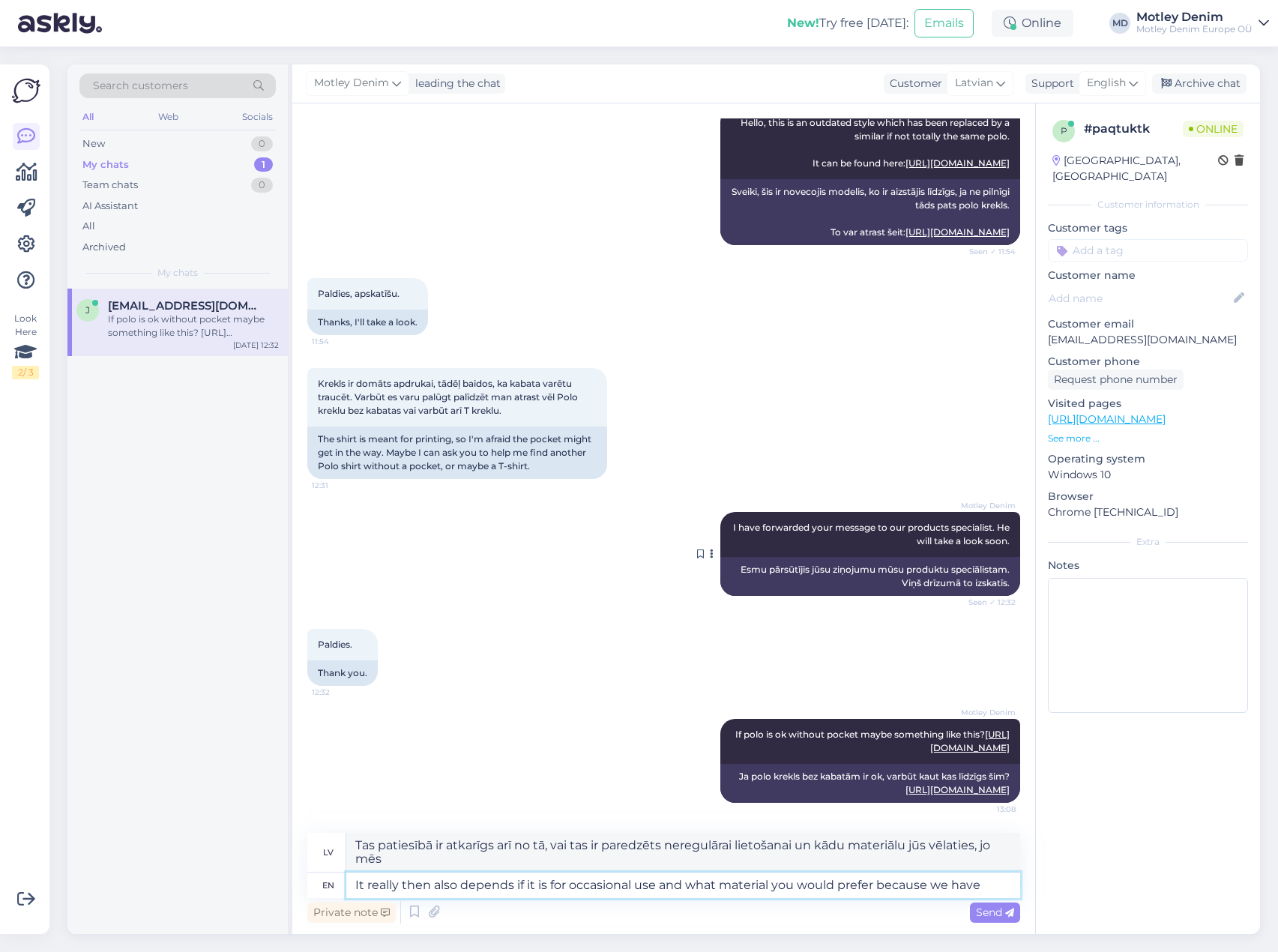
type textarea "It really then also depends if it is for occasional use and what material you w…"
type textarea "Tas tiešām ir atkarīgs arī no tā, vai tas ir paredzēts neregulārai lietošanai u…"
type textarea "It really then also depends if it is for occasional use and what material you w…"
type textarea "Tas tiešām ir atkarīgs arī no tā, vai tas ir paredzēts neregulārai lietošanai u…"
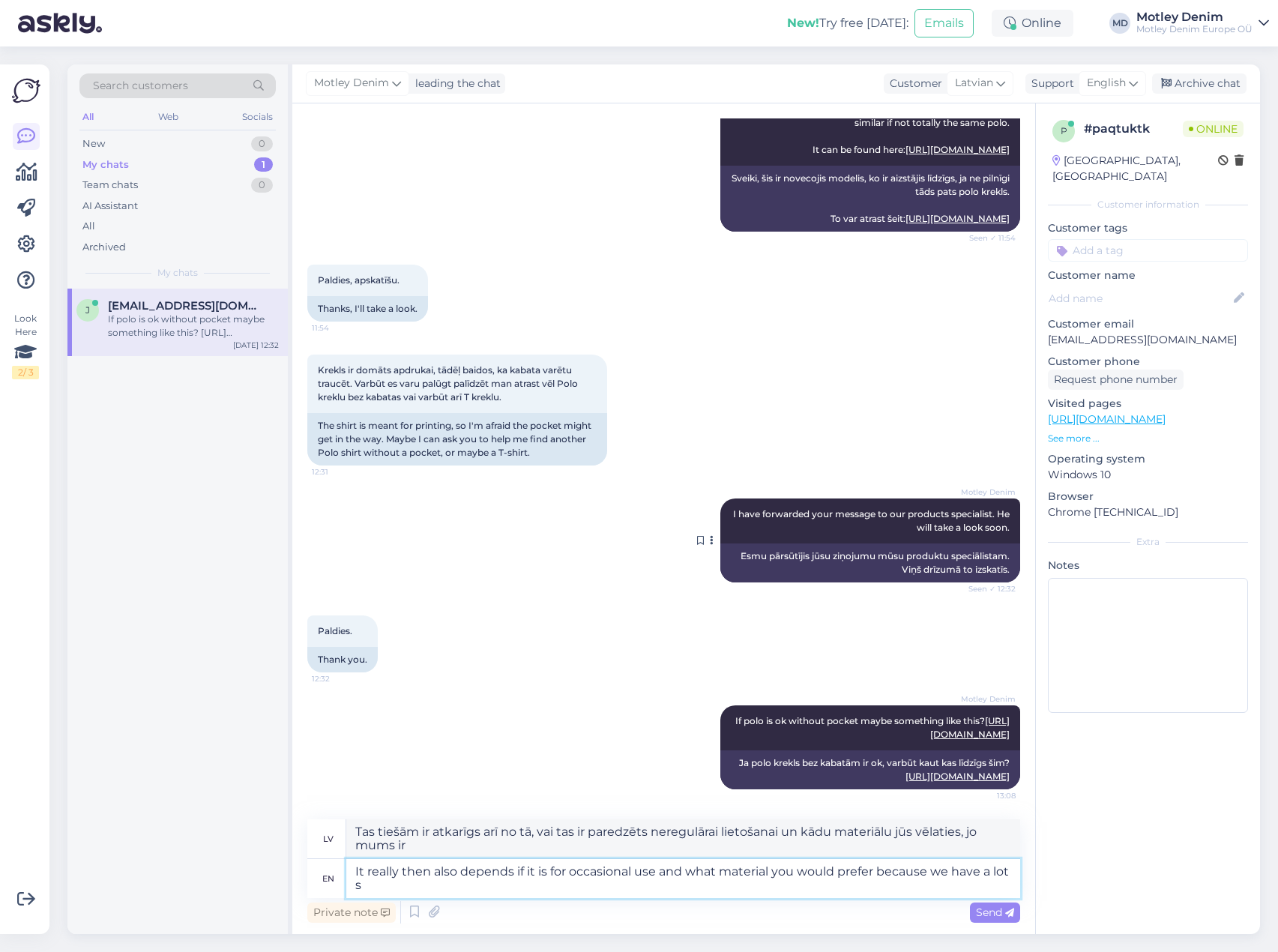
scroll to position [563, 0]
type textarea "It really then also depends if it is for occasional use and what material you w…"
type textarea "Tas tiešām ir atkarīgs arī no tā, vai tas ir paredzēts neregulārai lietošanai u…"
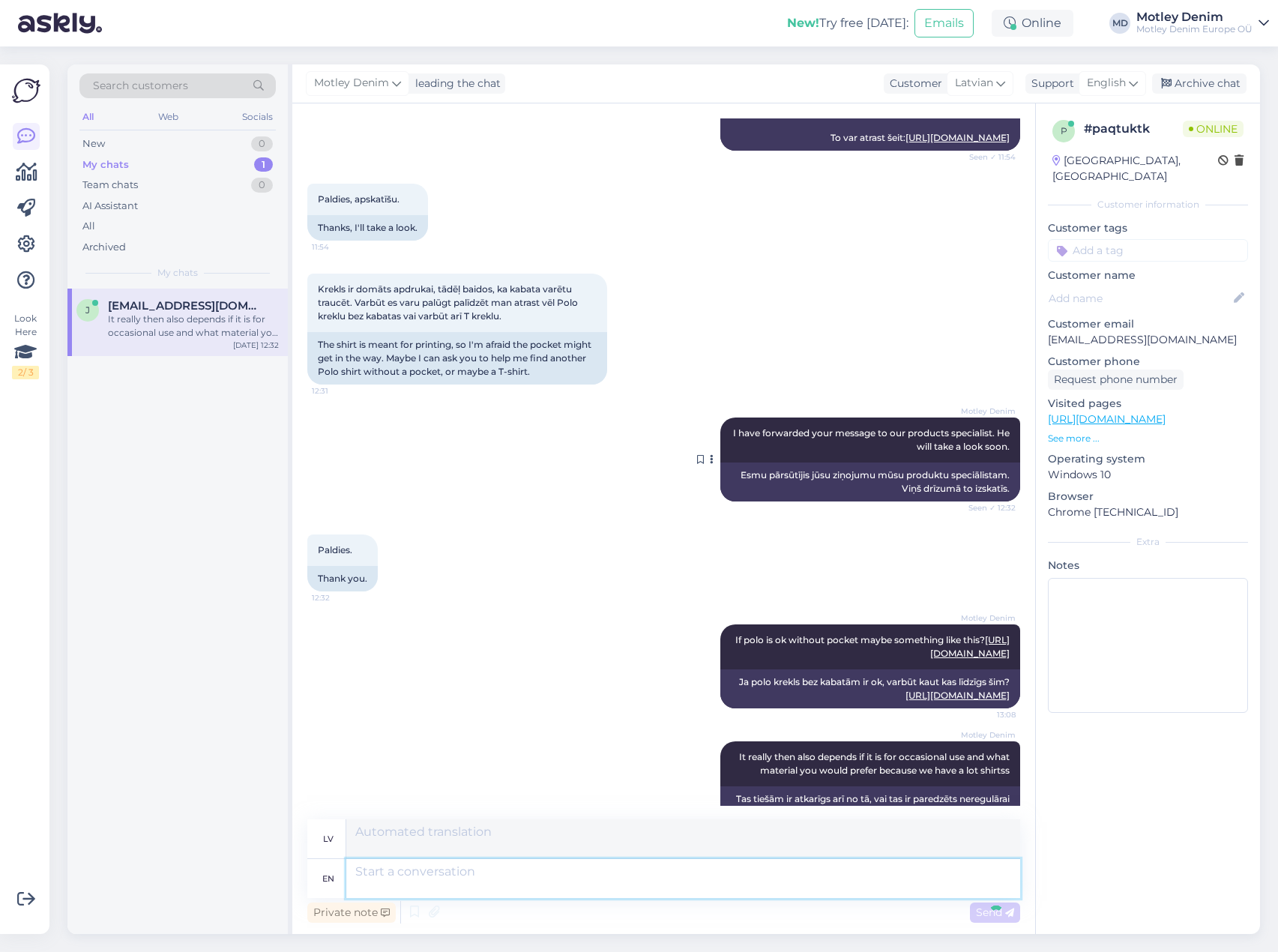
scroll to position [666, 0]
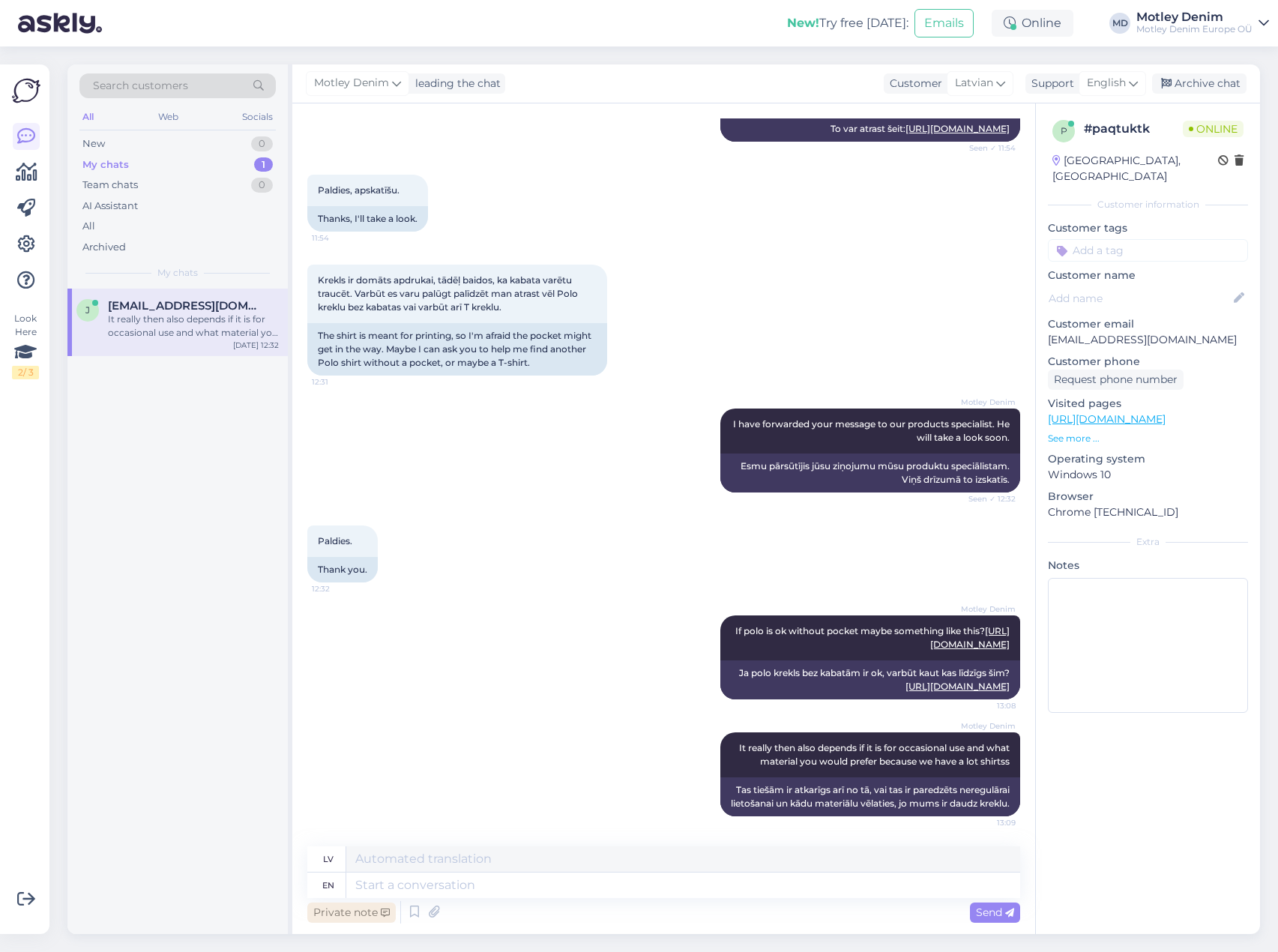
click at [377, 919] on div "Private note" at bounding box center [351, 912] width 88 height 21
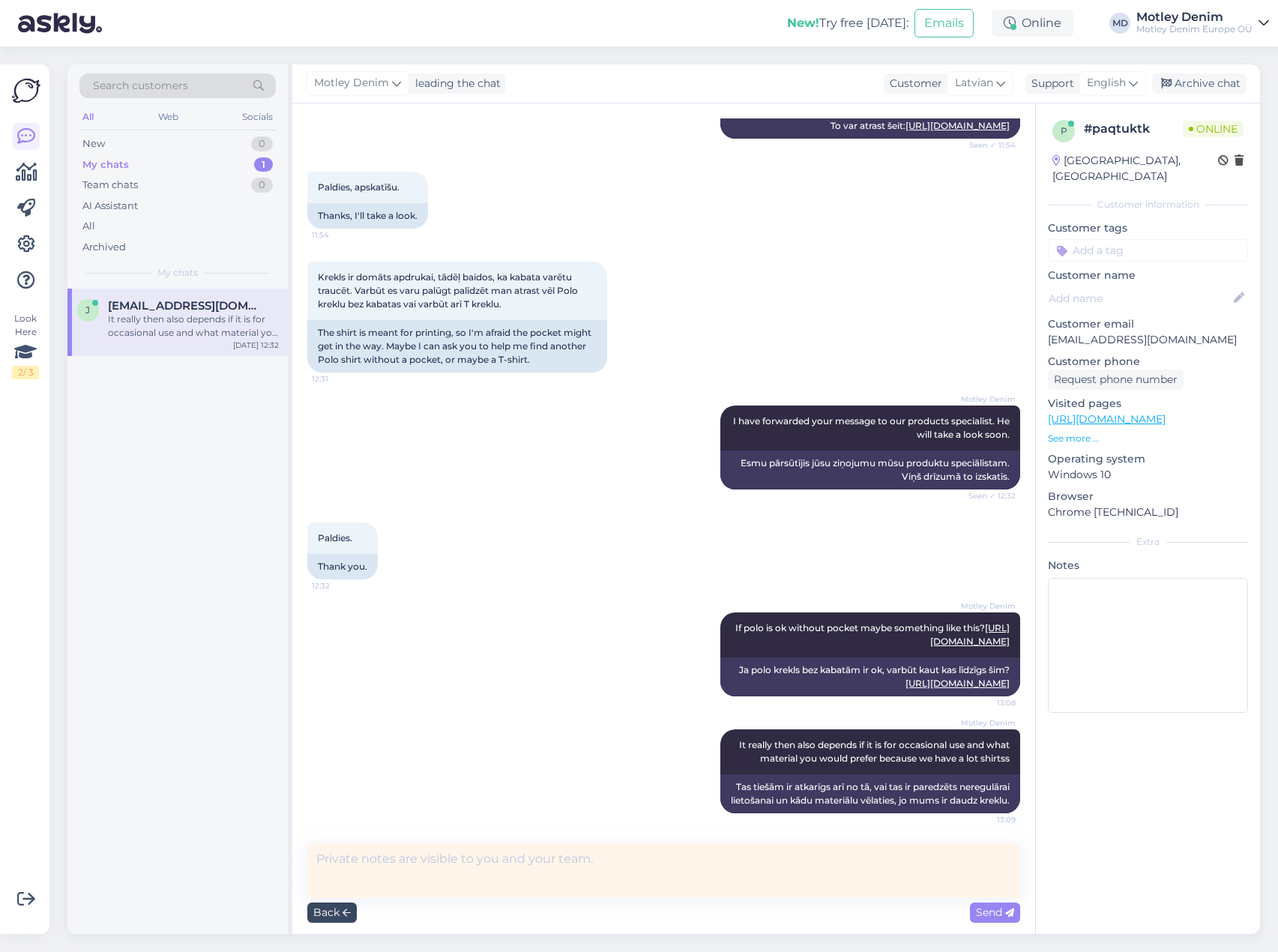
click at [326, 913] on div "Back" at bounding box center [331, 912] width 50 height 21
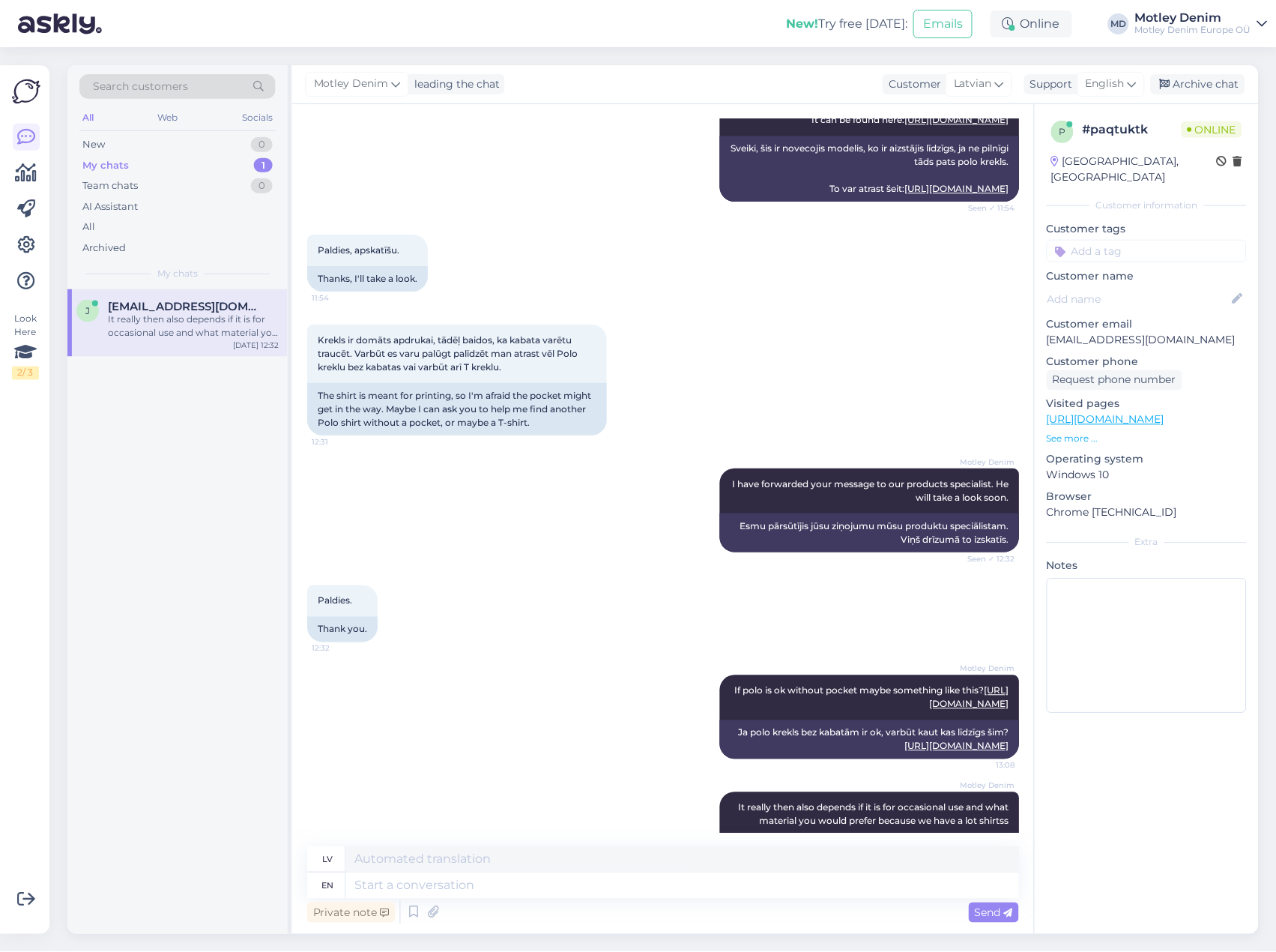
scroll to position [666, 0]
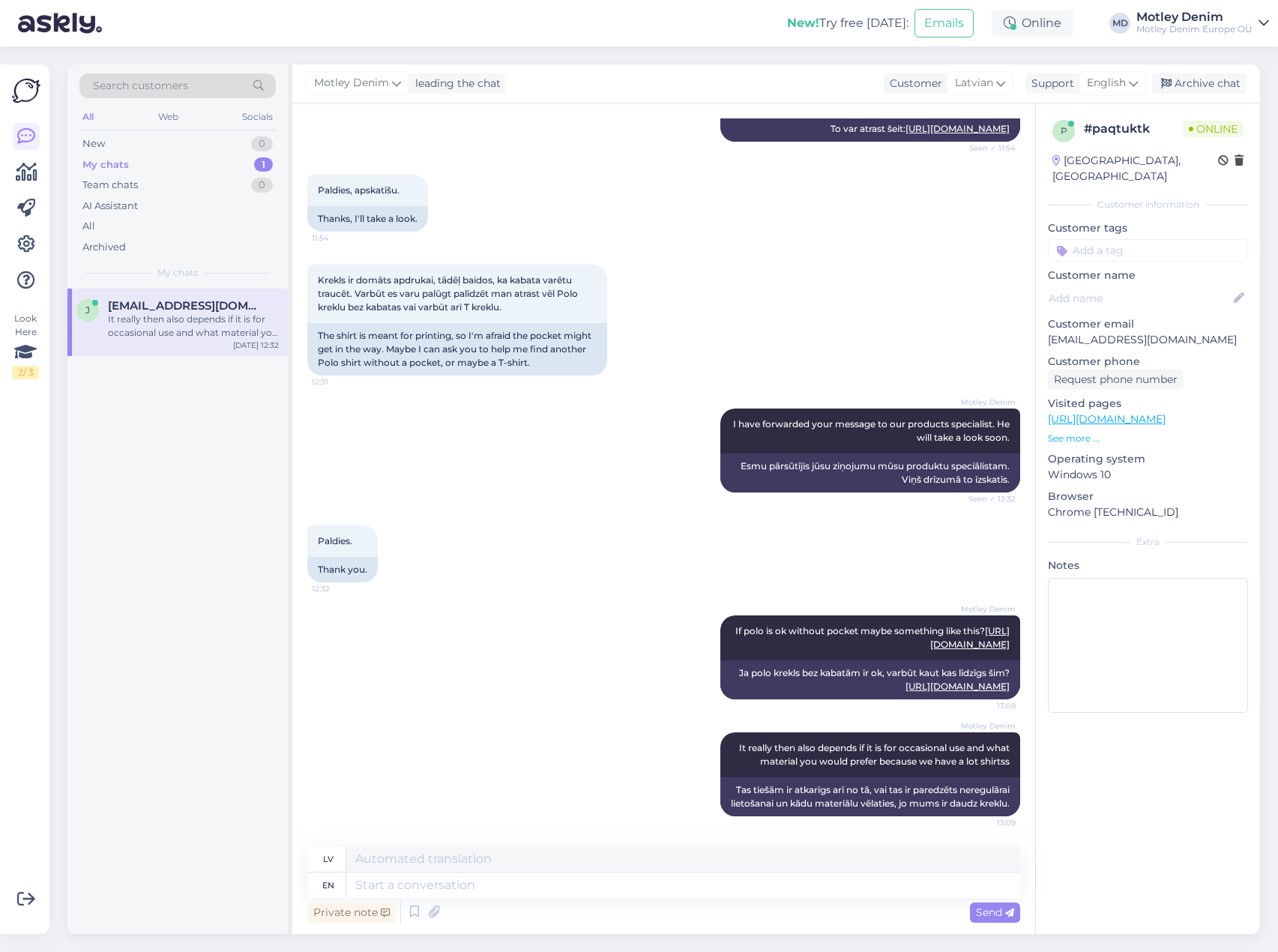
click at [1158, 759] on div "p # paqtuktk Online [GEOGRAPHIC_DATA], Valmiera Customer information Customer t…" at bounding box center [1148, 518] width 225 height 830
click at [1268, 192] on div "Search customers All Web Socials New 0 My chats 1 Team chats 0 AI Assistant All…" at bounding box center [668, 499] width 1219 height 905
click at [382, 887] on textarea at bounding box center [683, 885] width 673 height 25
type textarea "So"
type textarea "Tātad"
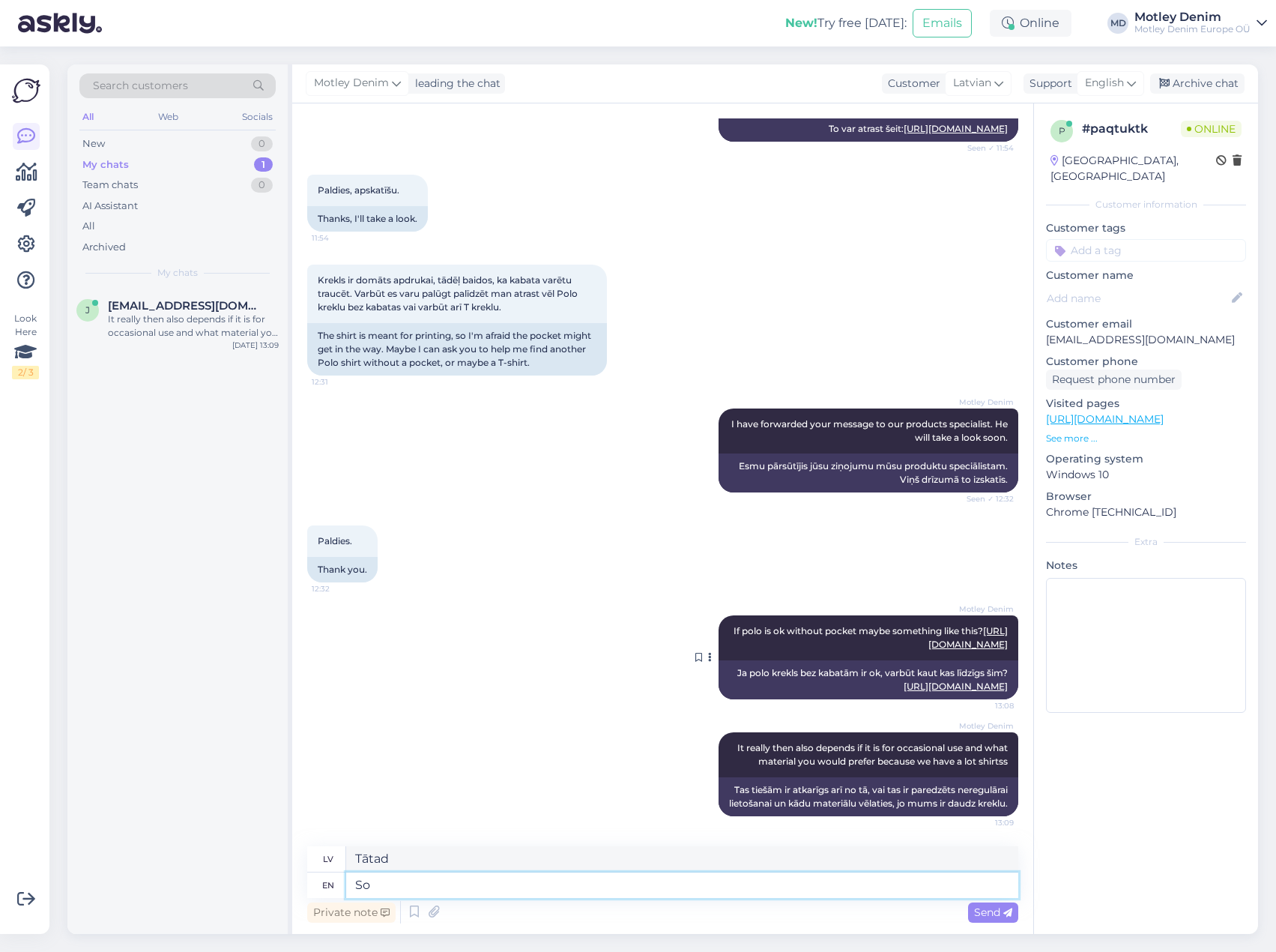
type textarea "S"
